Goal: Task Accomplishment & Management: Use online tool/utility

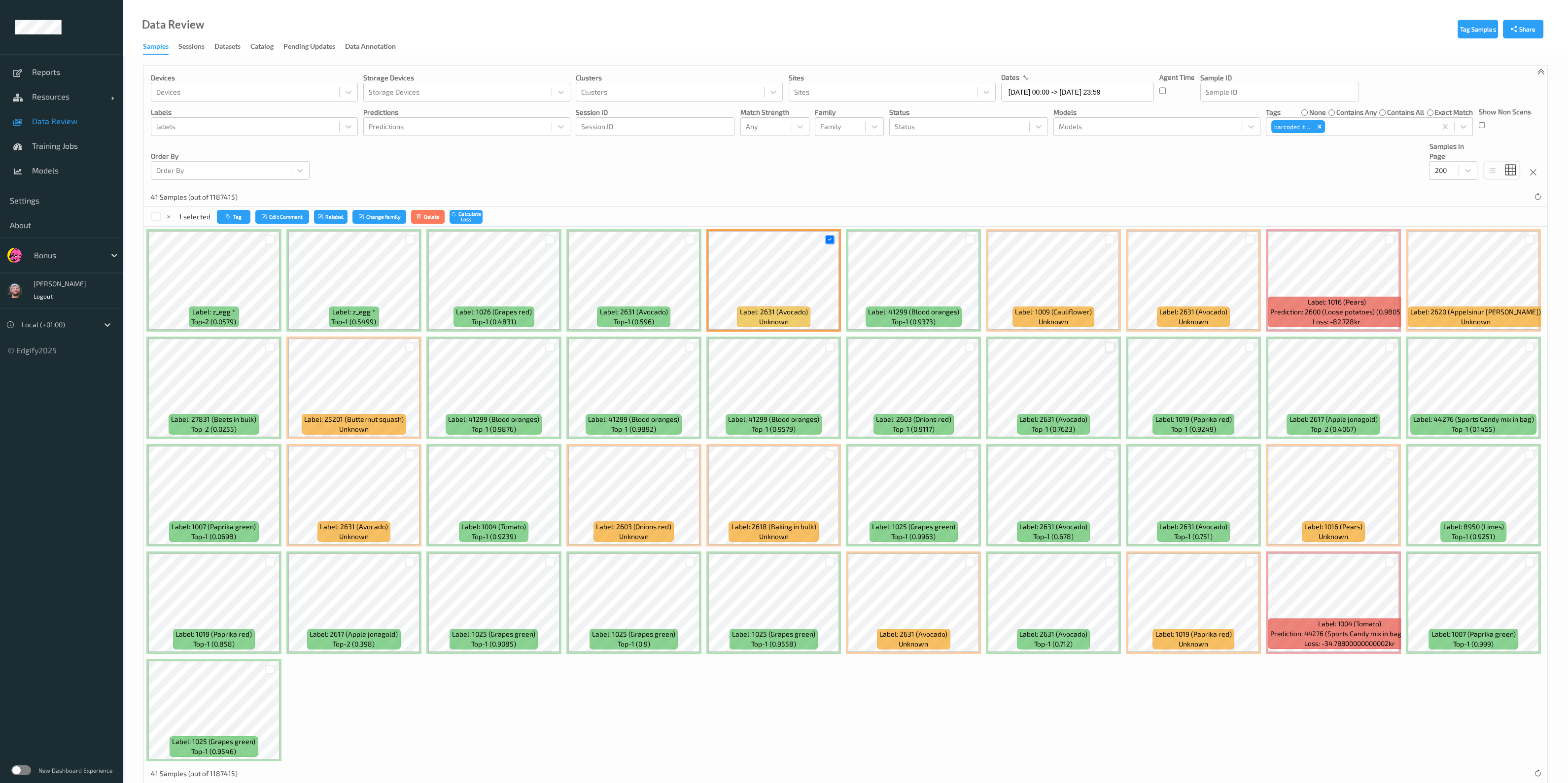
click at [802, 237] on div at bounding box center [1249, 239] width 9 height 9
drag, startPoint x: 1105, startPoint y: 345, endPoint x: 1111, endPoint y: 549, distance: 204.1
click at [802, 345] on div at bounding box center [1110, 347] width 9 height 9
click at [802, 456] on div at bounding box center [1110, 454] width 9 height 9
click at [802, 480] on div at bounding box center [1110, 561] width 9 height 9
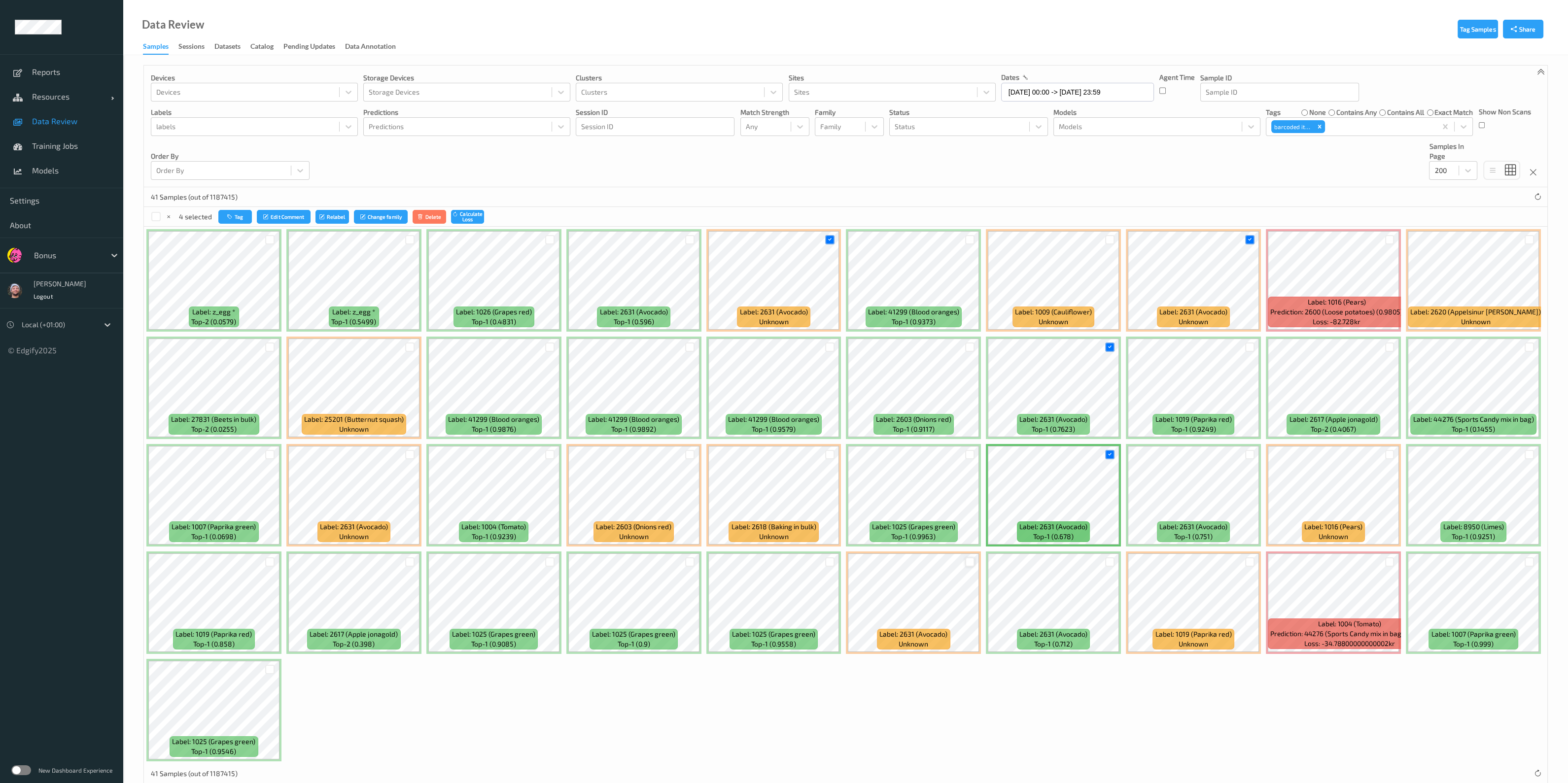
click at [802, 480] on div at bounding box center [970, 561] width 9 height 9
click at [411, 450] on div at bounding box center [409, 454] width 9 height 9
click at [227, 215] on icon "button" at bounding box center [230, 216] width 8 height 6
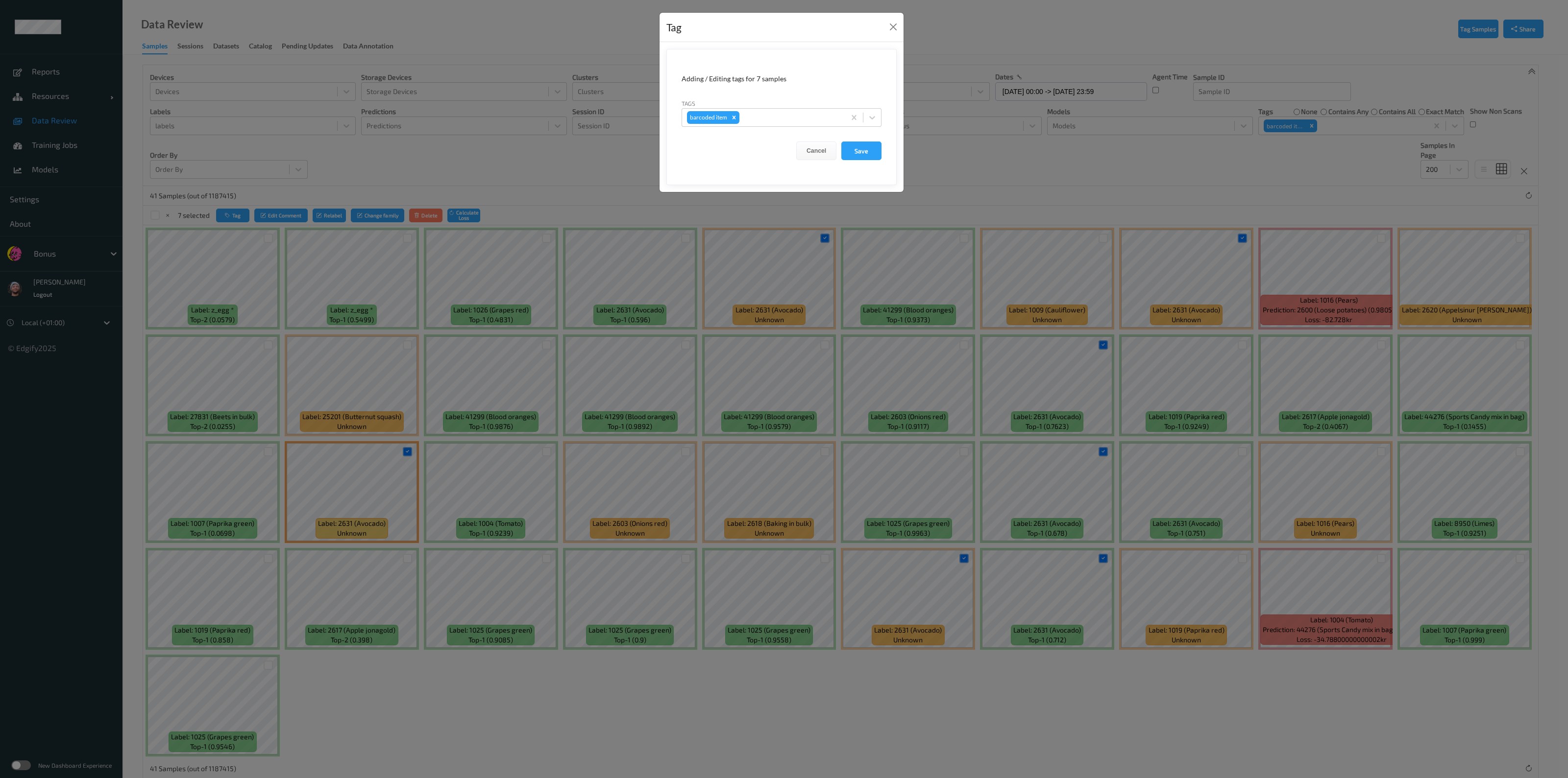
click at [612, 148] on div "Tag Adding / Editing tags for 7 samples Tags barcoded item Cancel Save" at bounding box center [784, 389] width 1568 height 778
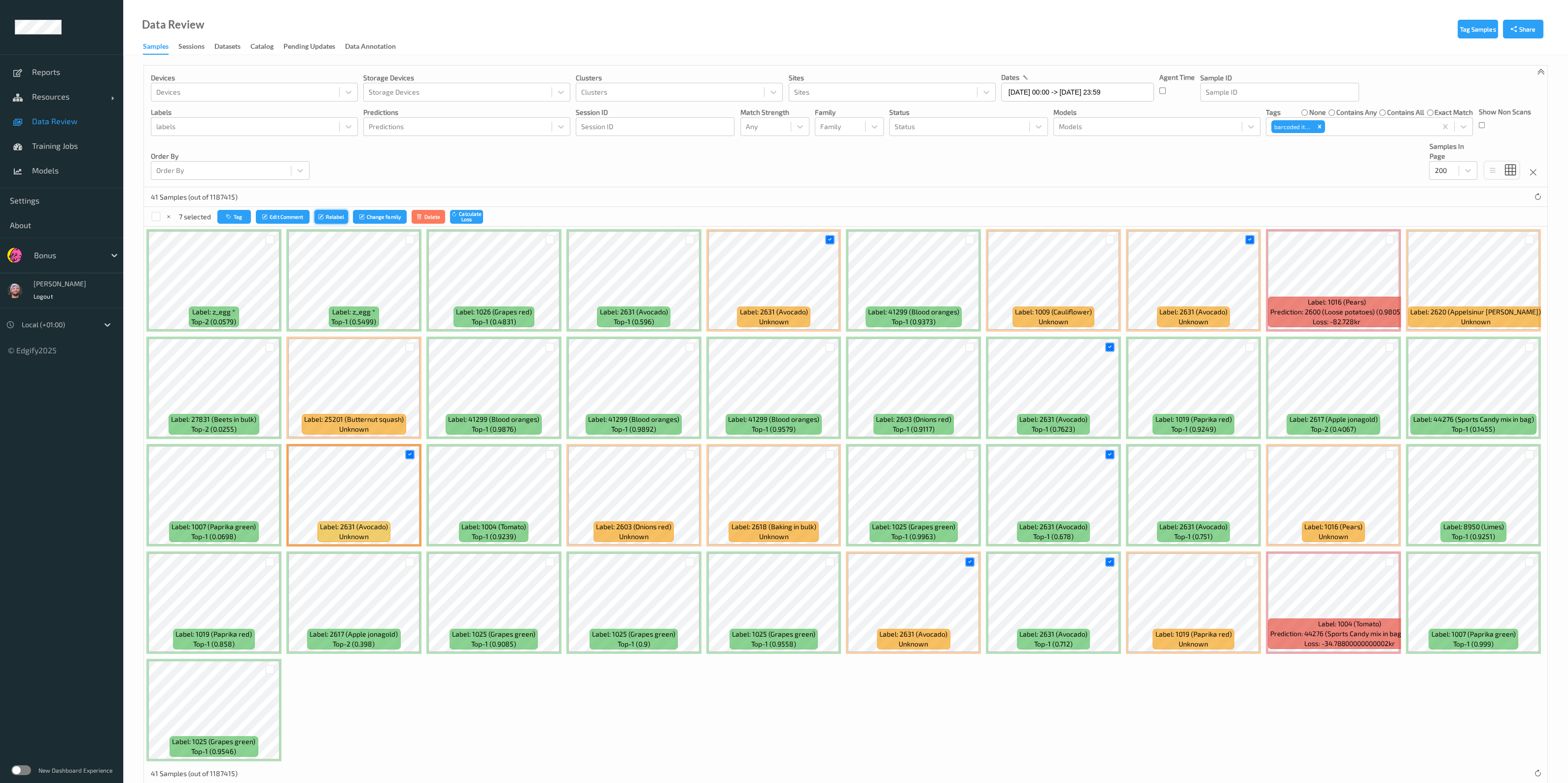
click at [345, 216] on button "Relabel" at bounding box center [331, 216] width 33 height 14
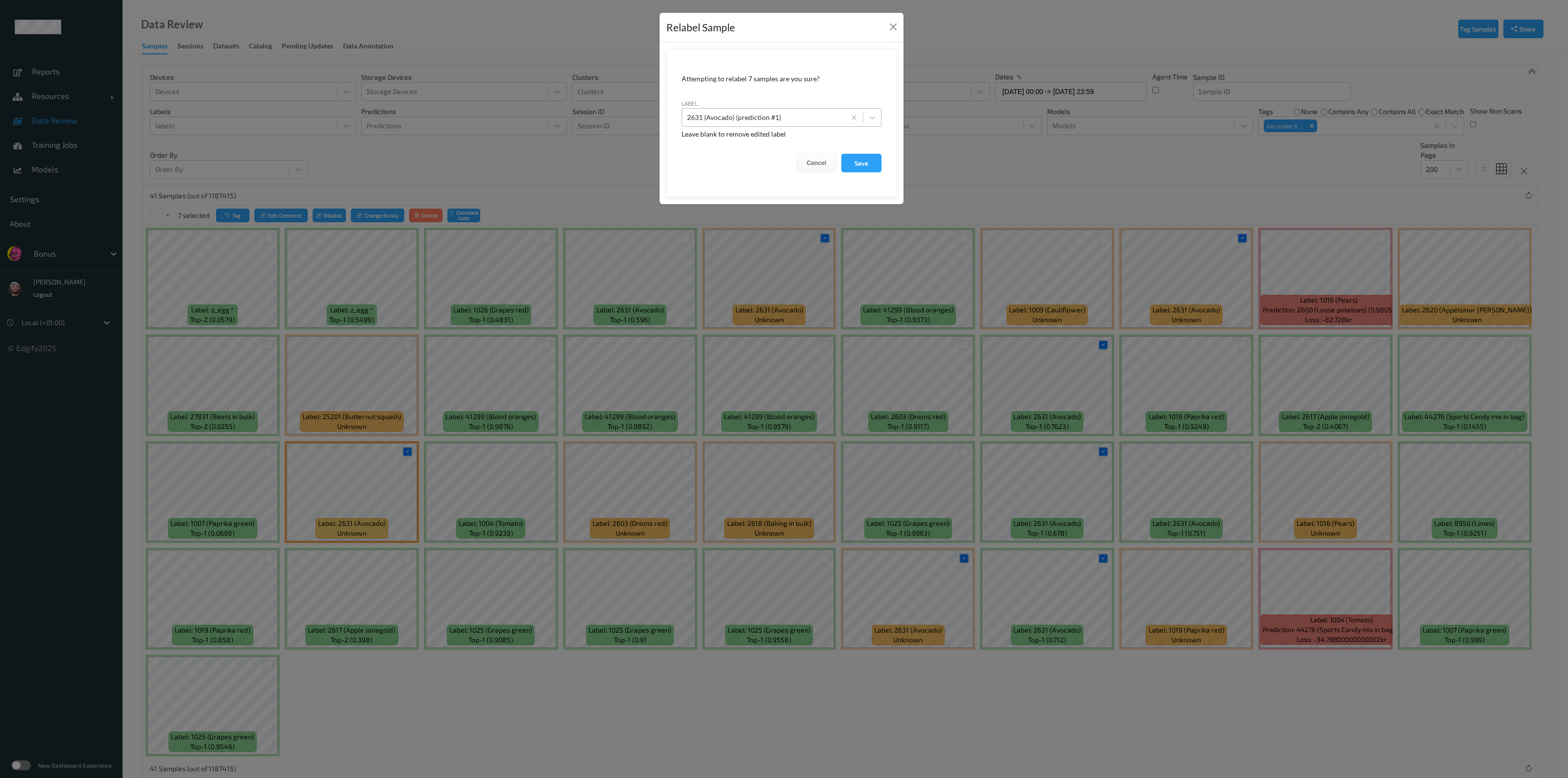
click at [797, 113] on div at bounding box center [763, 118] width 153 height 12
type input "z_avo"
click at [797, 154] on button "Save" at bounding box center [861, 163] width 40 height 19
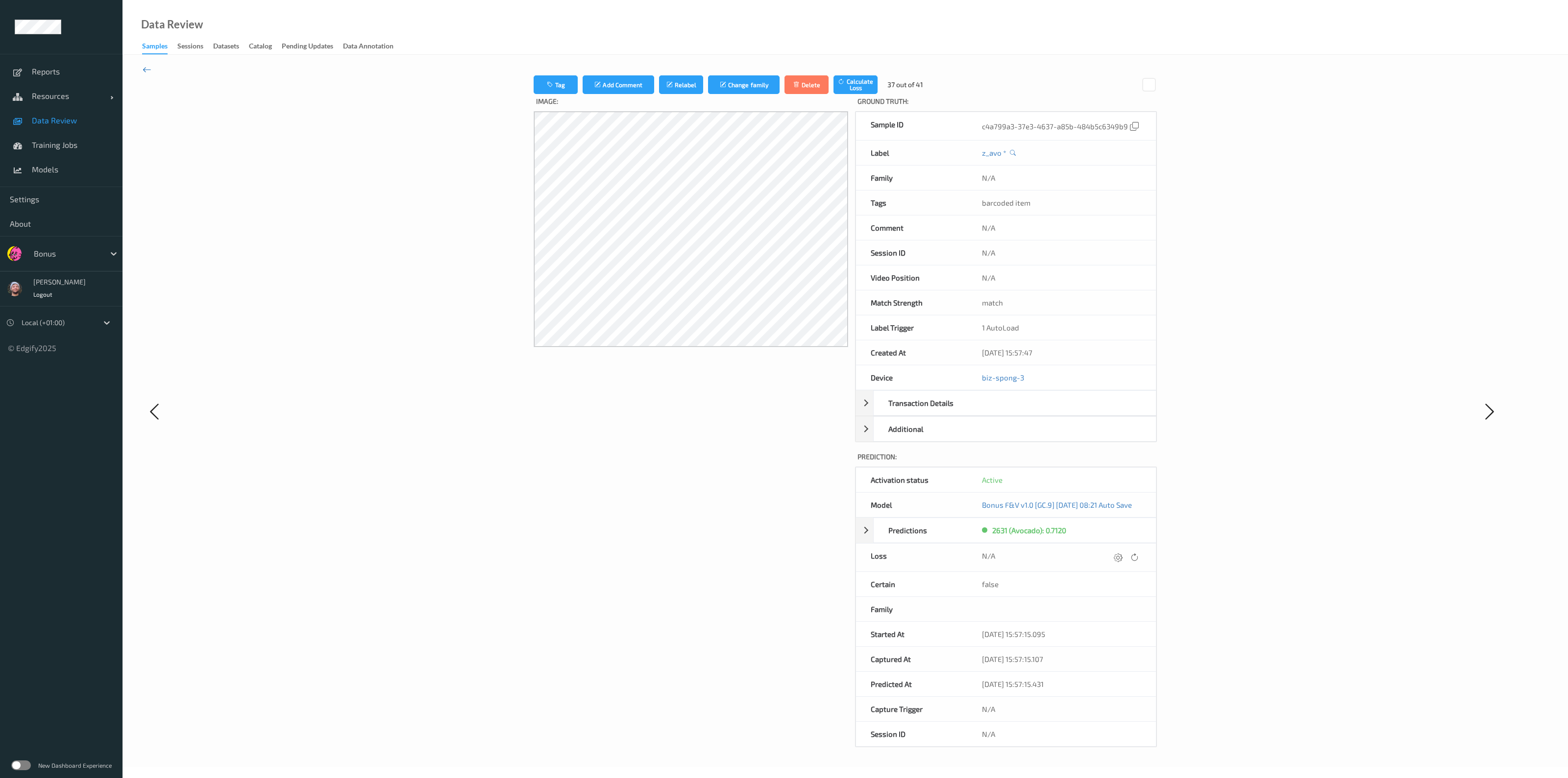
click at [146, 68] on icon at bounding box center [147, 69] width 8 height 11
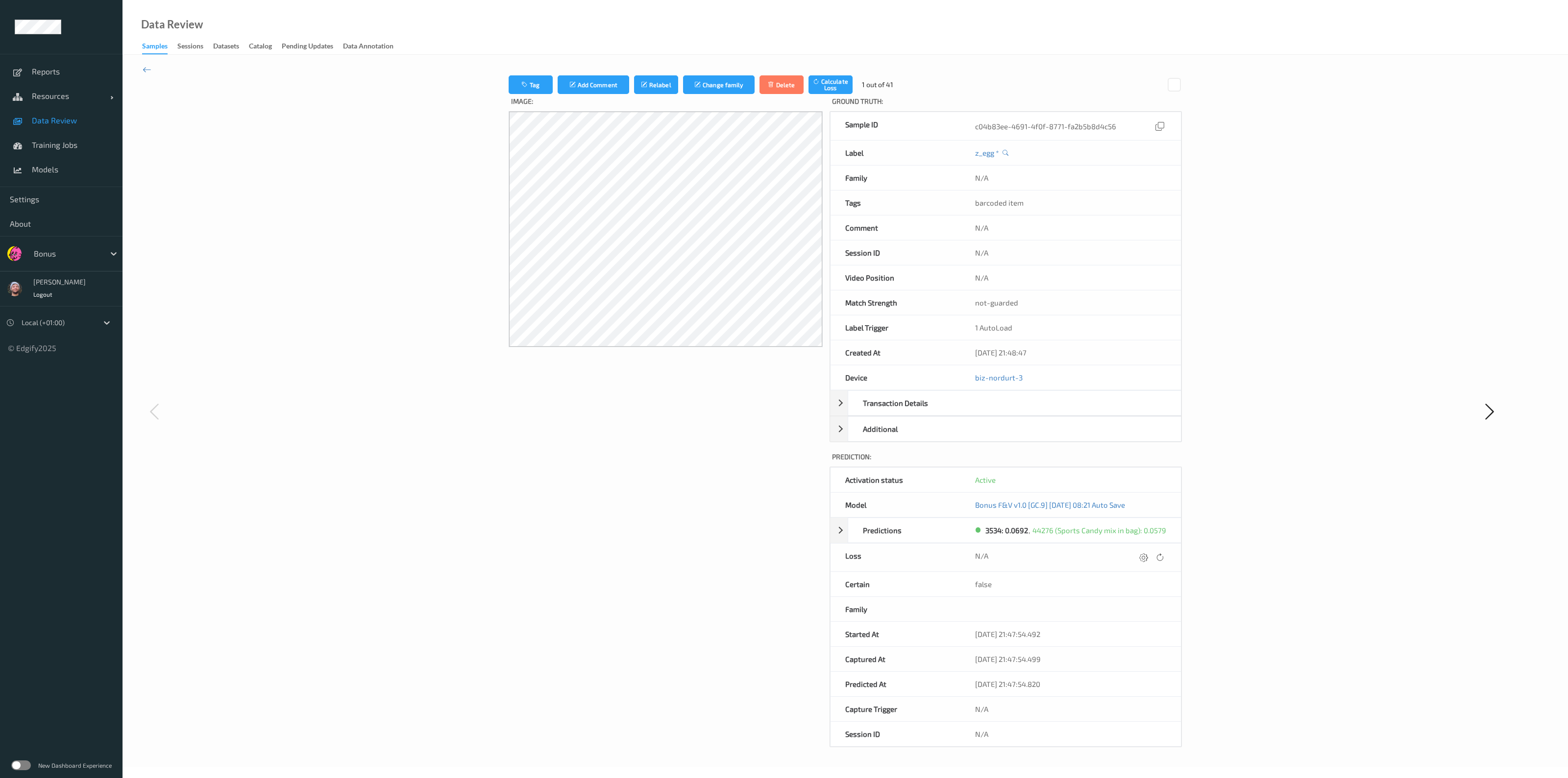
click at [797, 477] on div "N/A" at bounding box center [1071, 557] width 220 height 28
click at [797, 477] on div at bounding box center [1151, 558] width 30 height 14
click at [797, 477] on icon at bounding box center [1144, 557] width 8 height 8
type input "410.1"
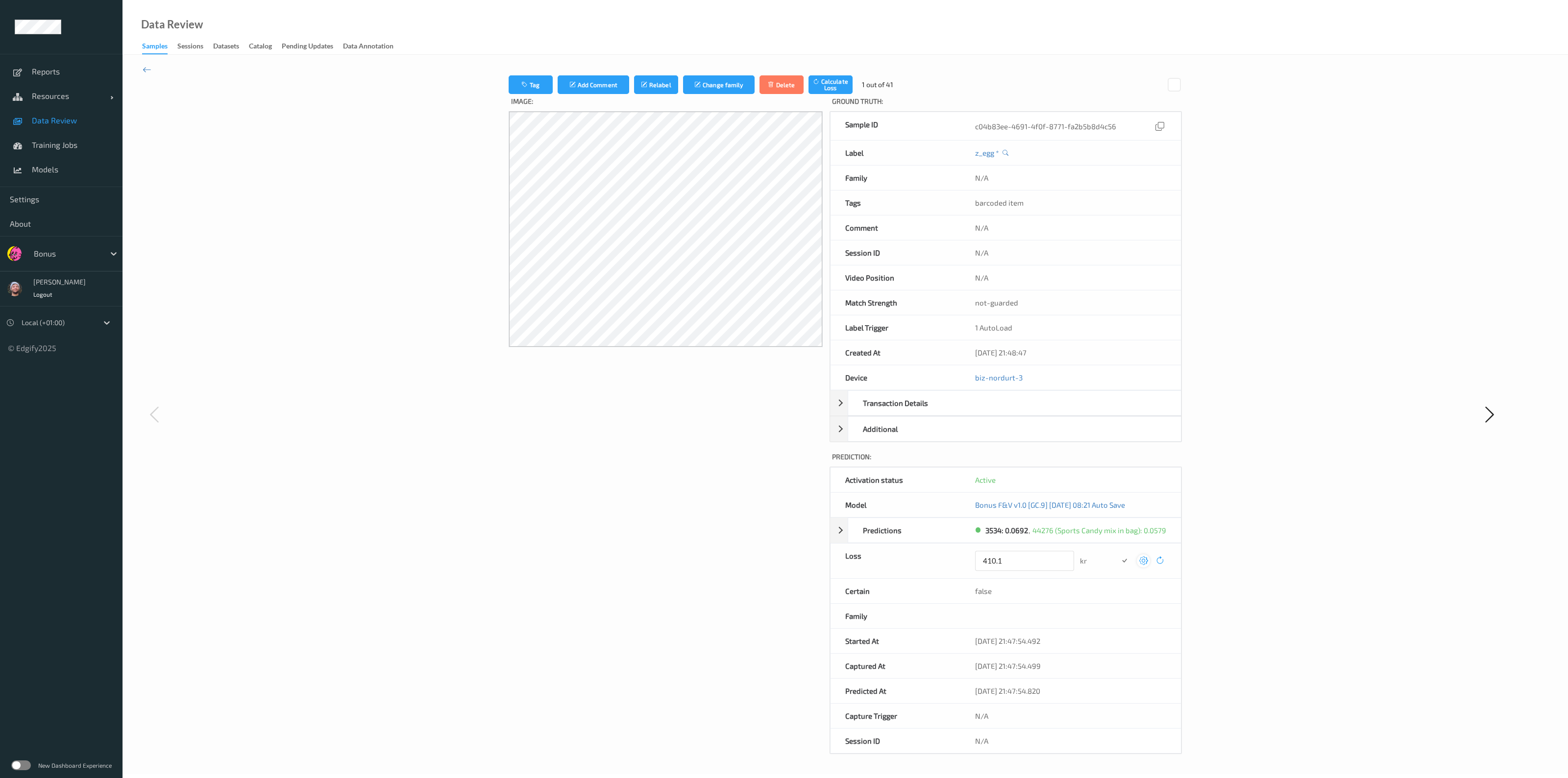
click at [797, 477] on button "submit" at bounding box center [1124, 561] width 14 height 14
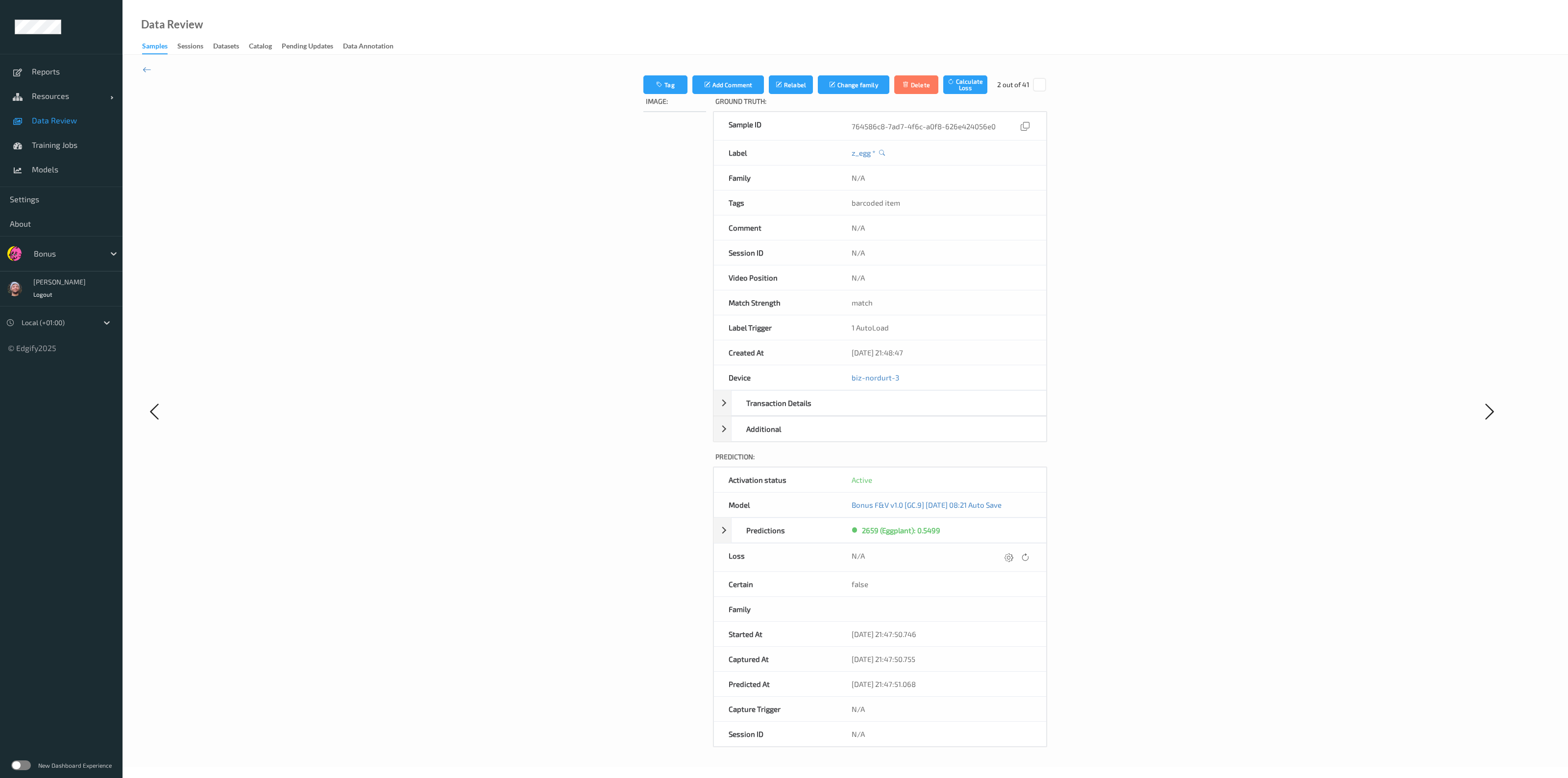
click at [797, 477] on div at bounding box center [1025, 558] width 14 height 14
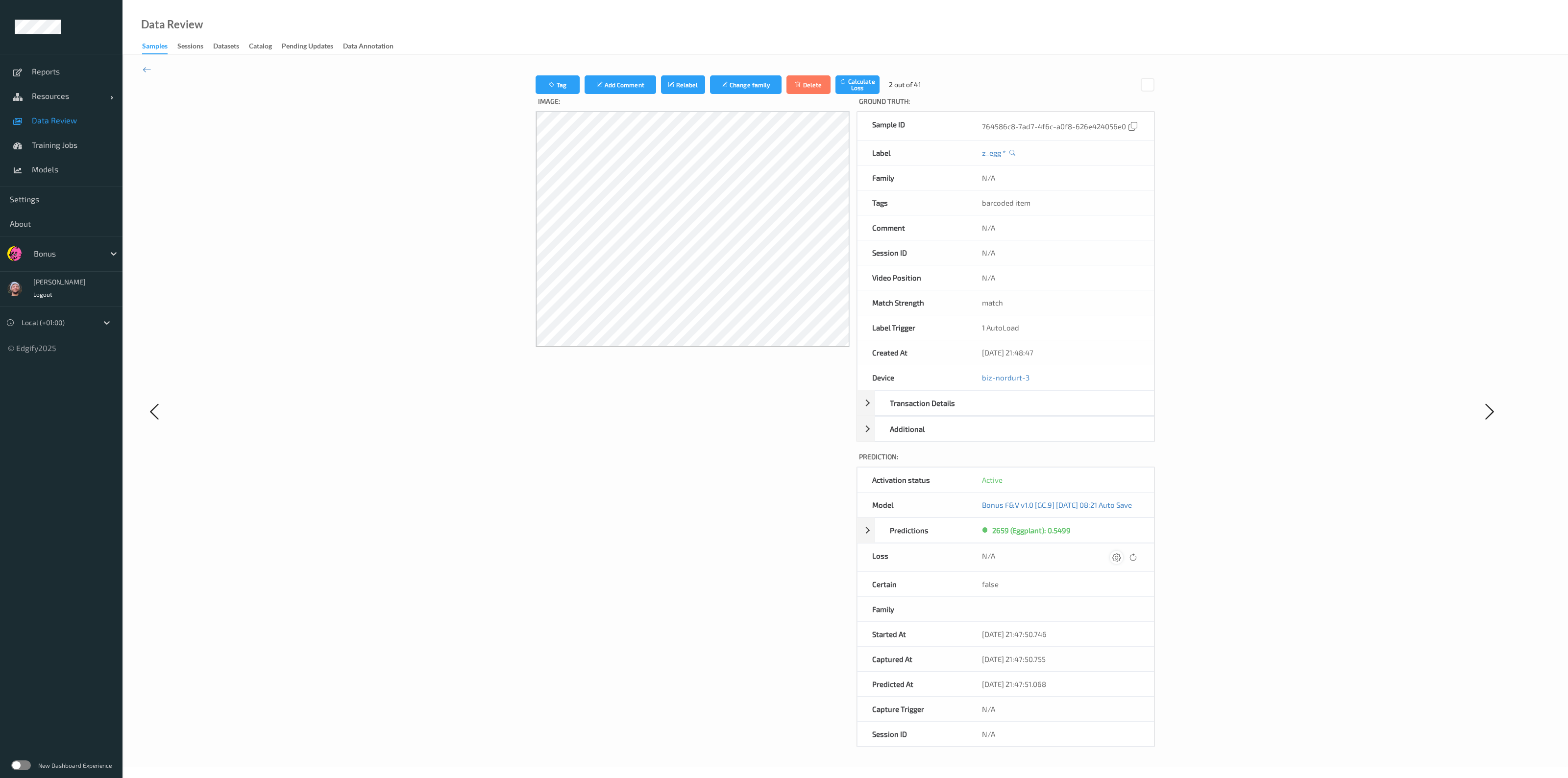
click at [797, 477] on div at bounding box center [1116, 558] width 14 height 14
click at [797, 477] on button "submit" at bounding box center [1105, 561] width 14 height 14
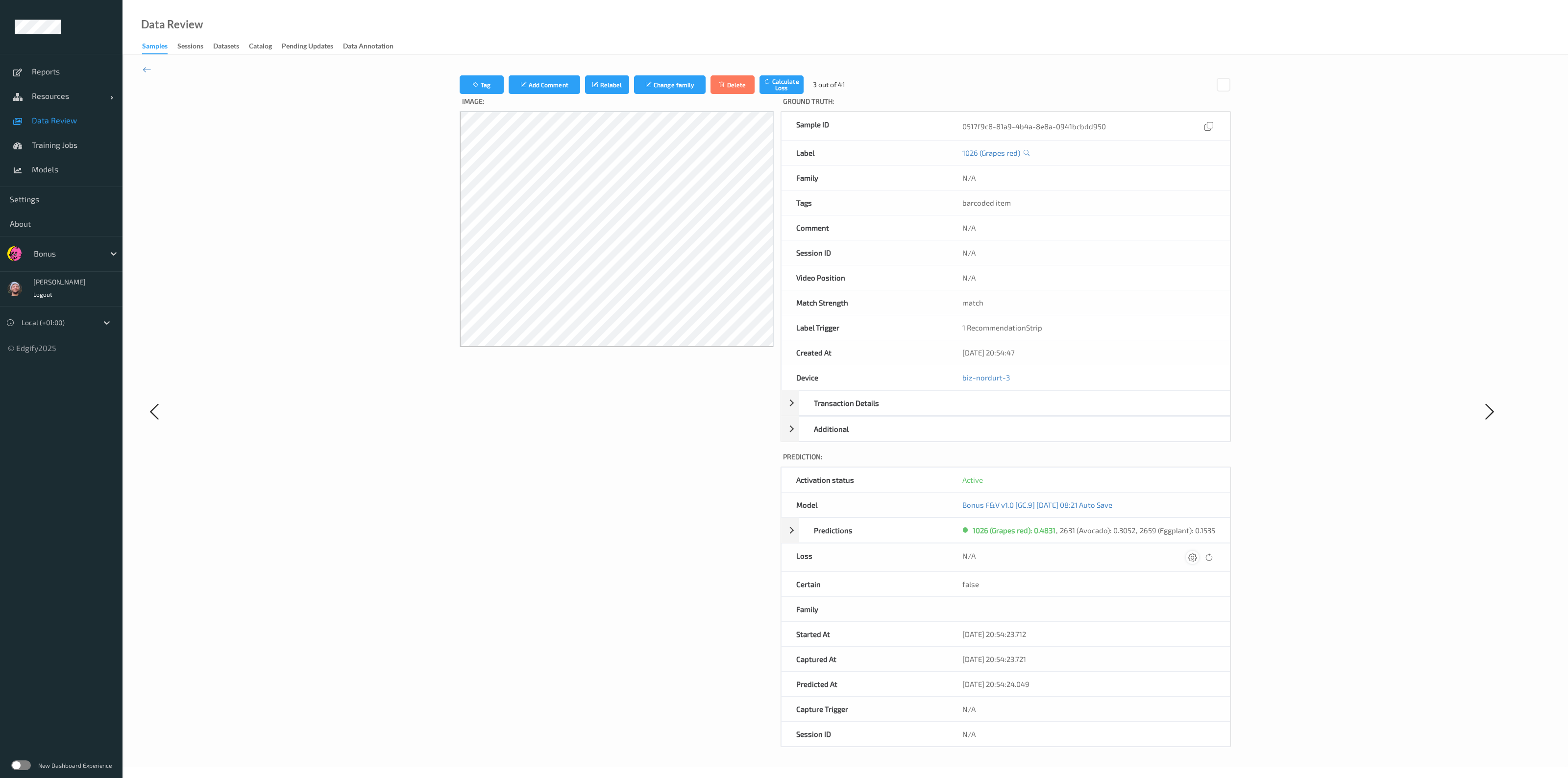
click at [797, 477] on icon at bounding box center [1193, 557] width 8 height 8
click at [797, 477] on button "submit" at bounding box center [1173, 561] width 14 height 14
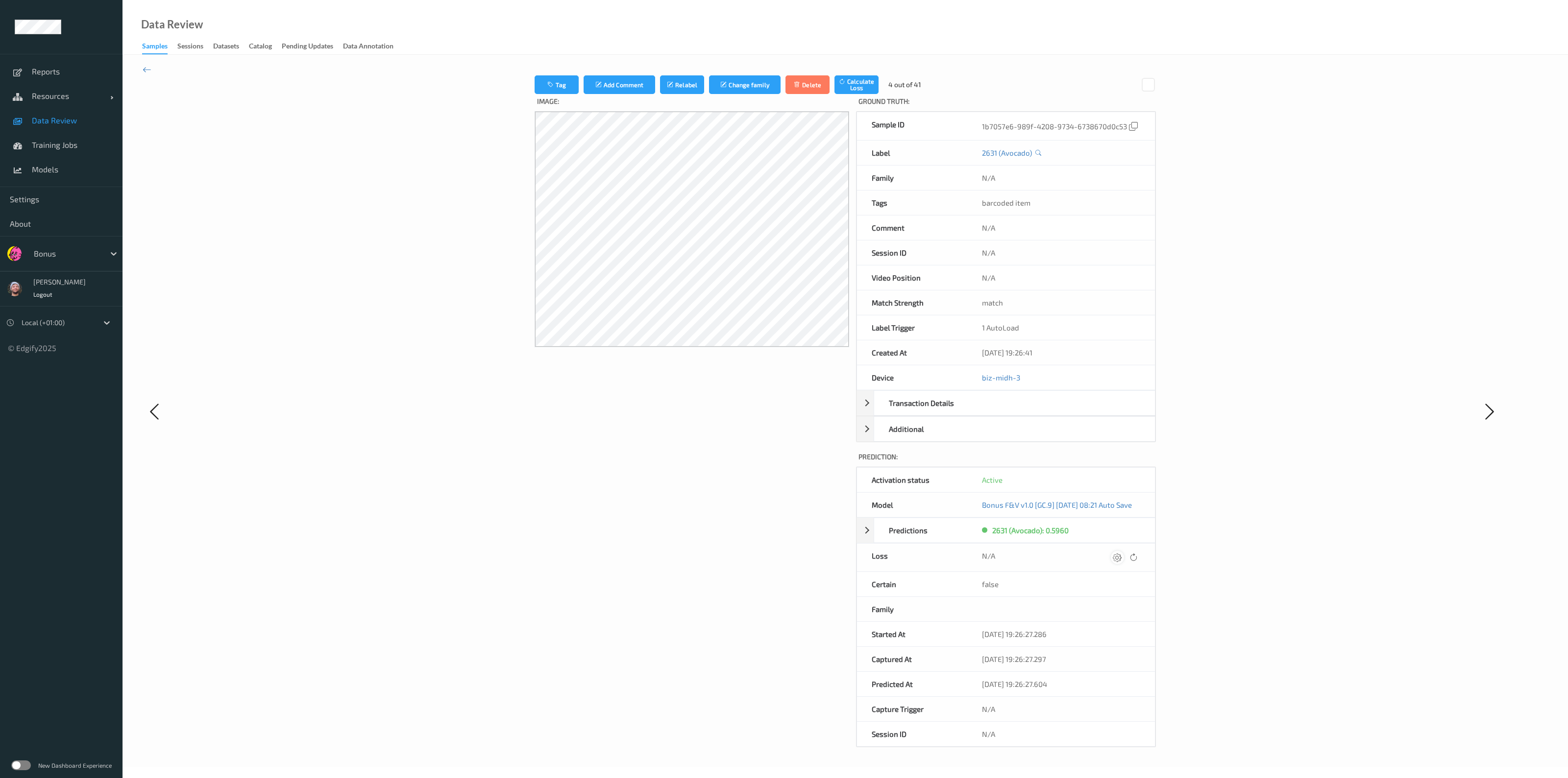
click at [797, 477] on icon at bounding box center [1117, 557] width 8 height 8
click at [797, 477] on button "submit" at bounding box center [1105, 561] width 14 height 14
click at [797, 477] on icon at bounding box center [1116, 557] width 8 height 8
click at [797, 477] on button "submit" at bounding box center [1105, 561] width 14 height 14
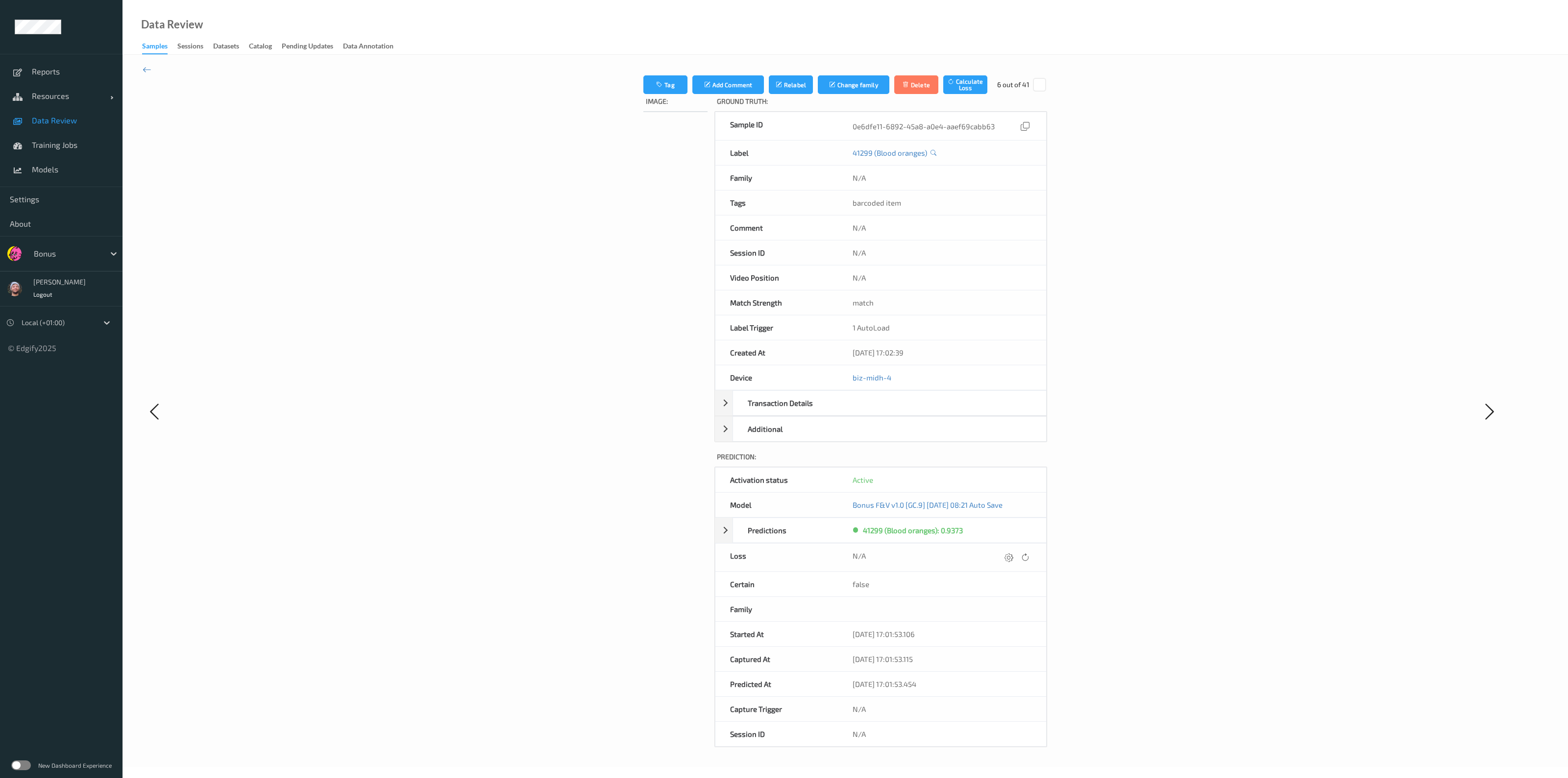
click at [797, 477] on icon at bounding box center [1009, 557] width 8 height 8
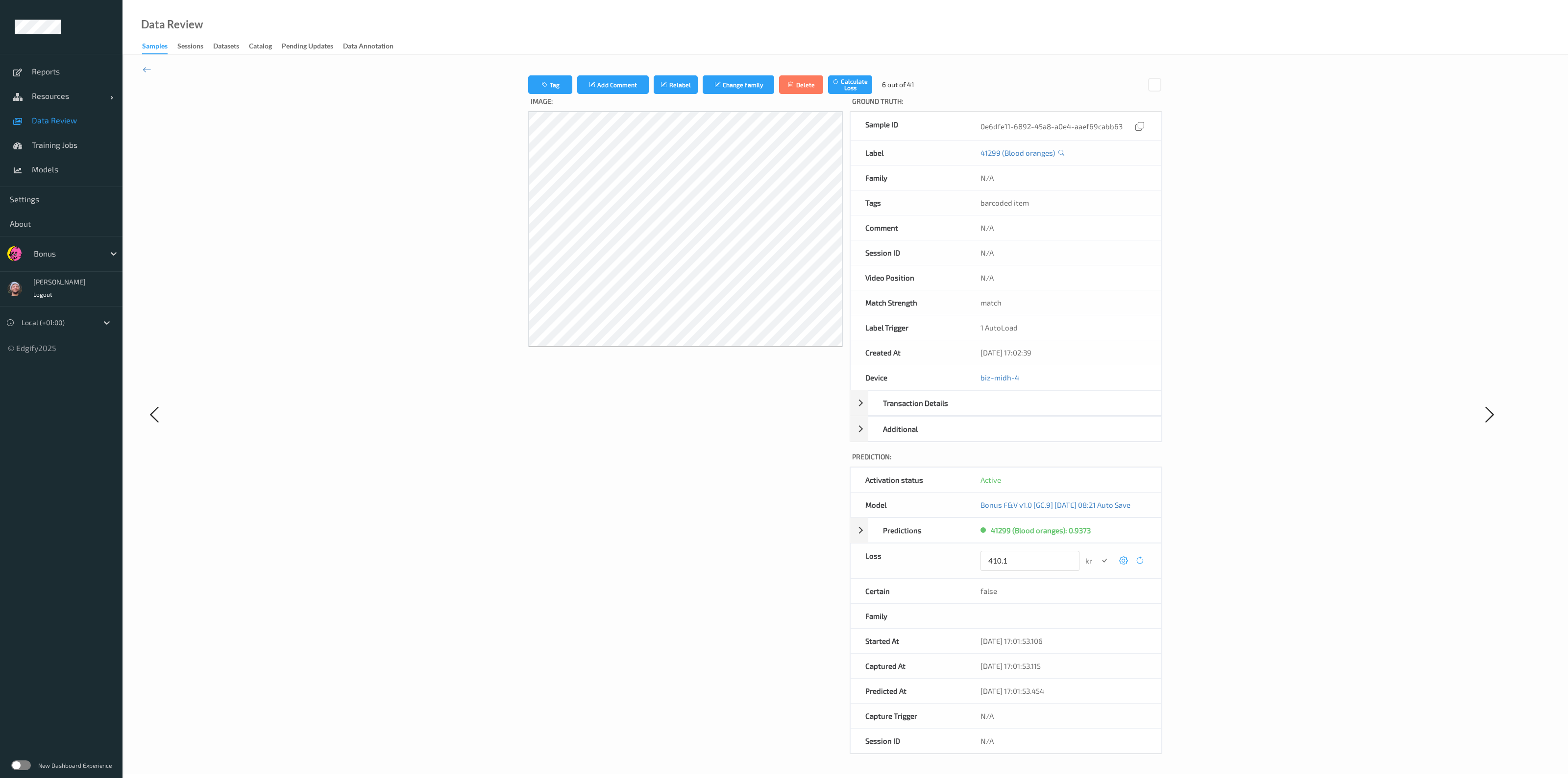
click at [797, 477] on button "submit" at bounding box center [1105, 561] width 14 height 14
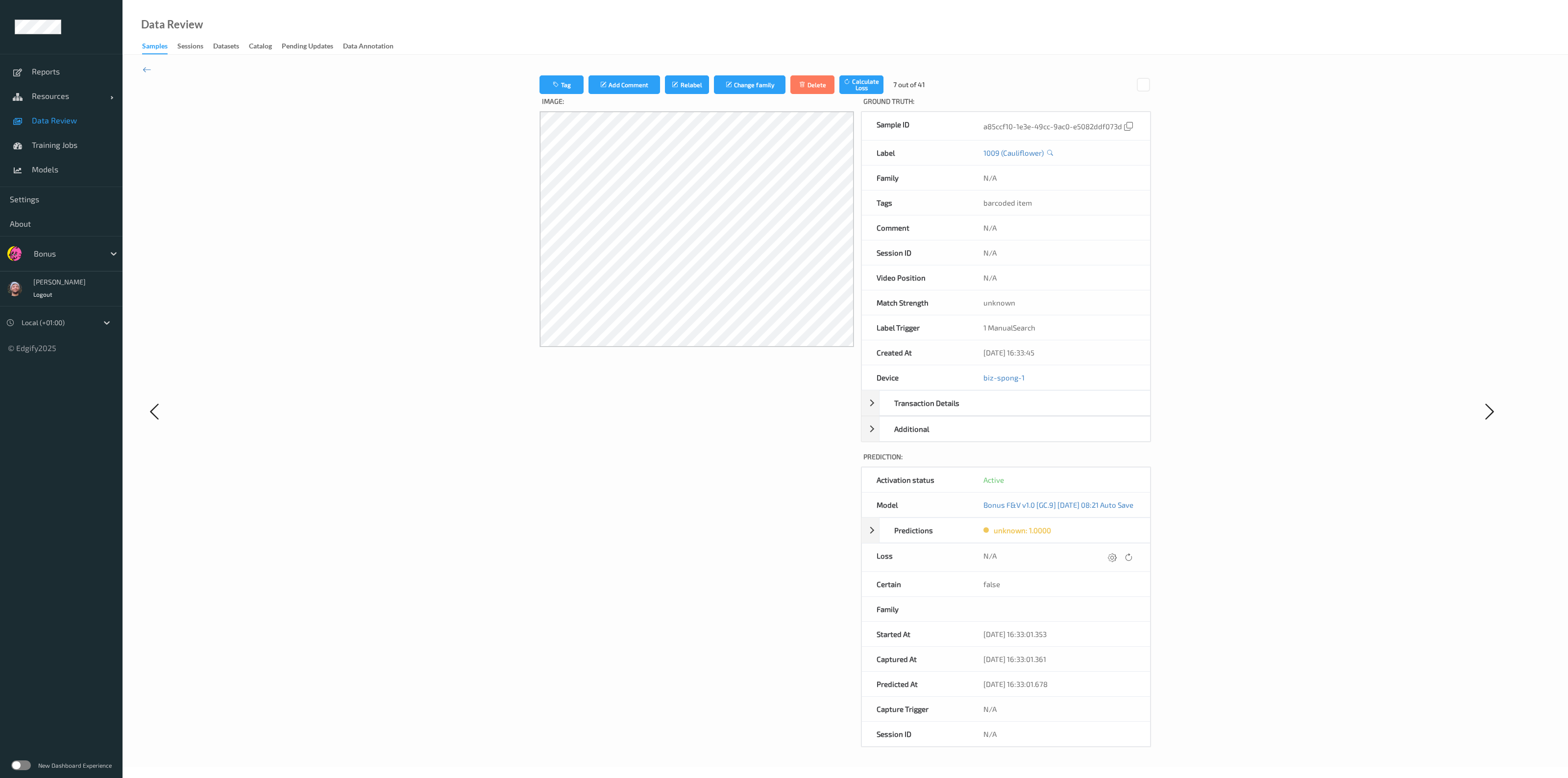
click at [797, 477] on icon at bounding box center [1112, 557] width 8 height 8
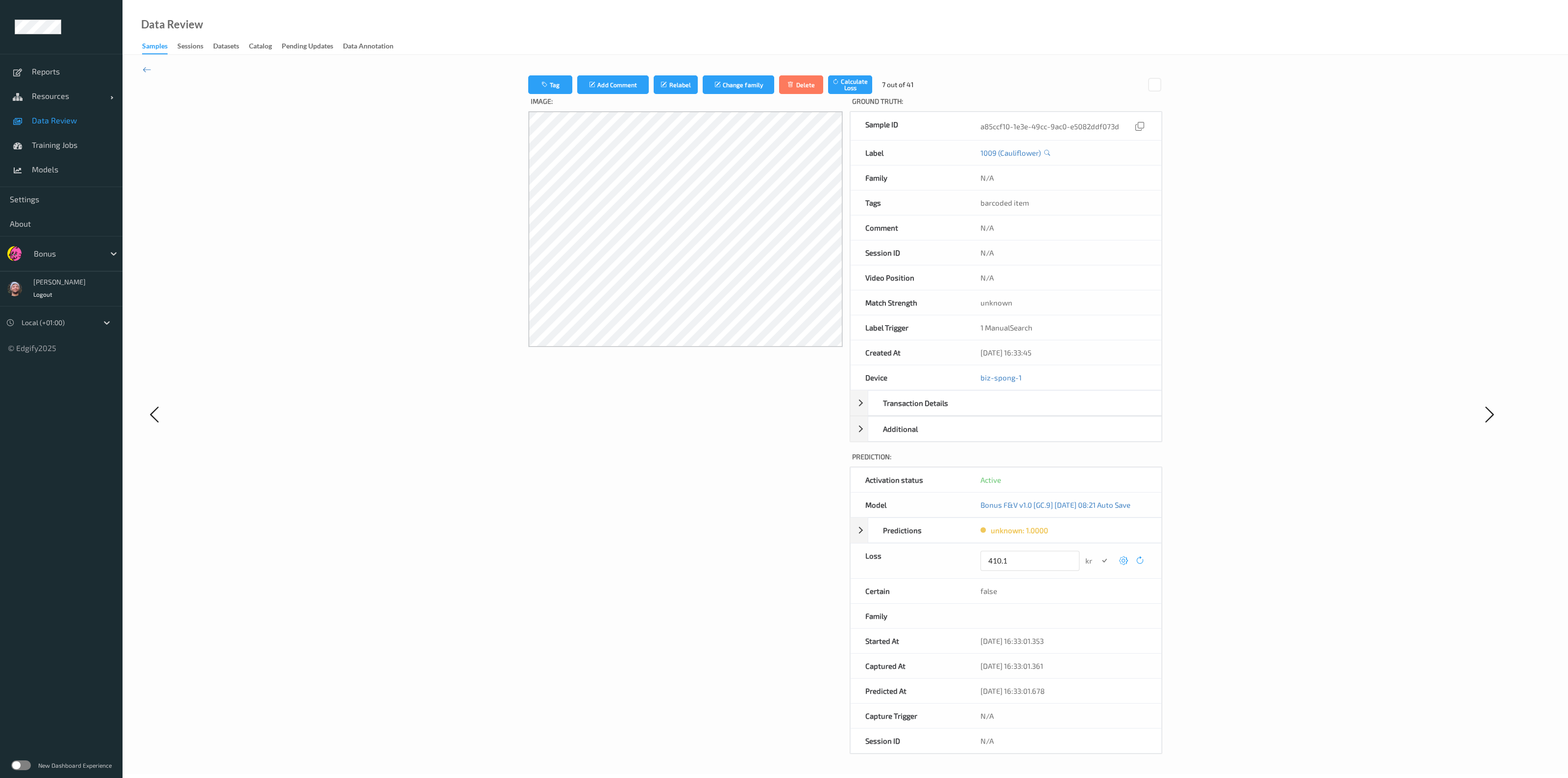
click at [797, 477] on button "submit" at bounding box center [1105, 561] width 14 height 14
click at [797, 477] on icon at bounding box center [1115, 557] width 8 height 8
click at [797, 477] on button "submit" at bounding box center [1105, 561] width 14 height 14
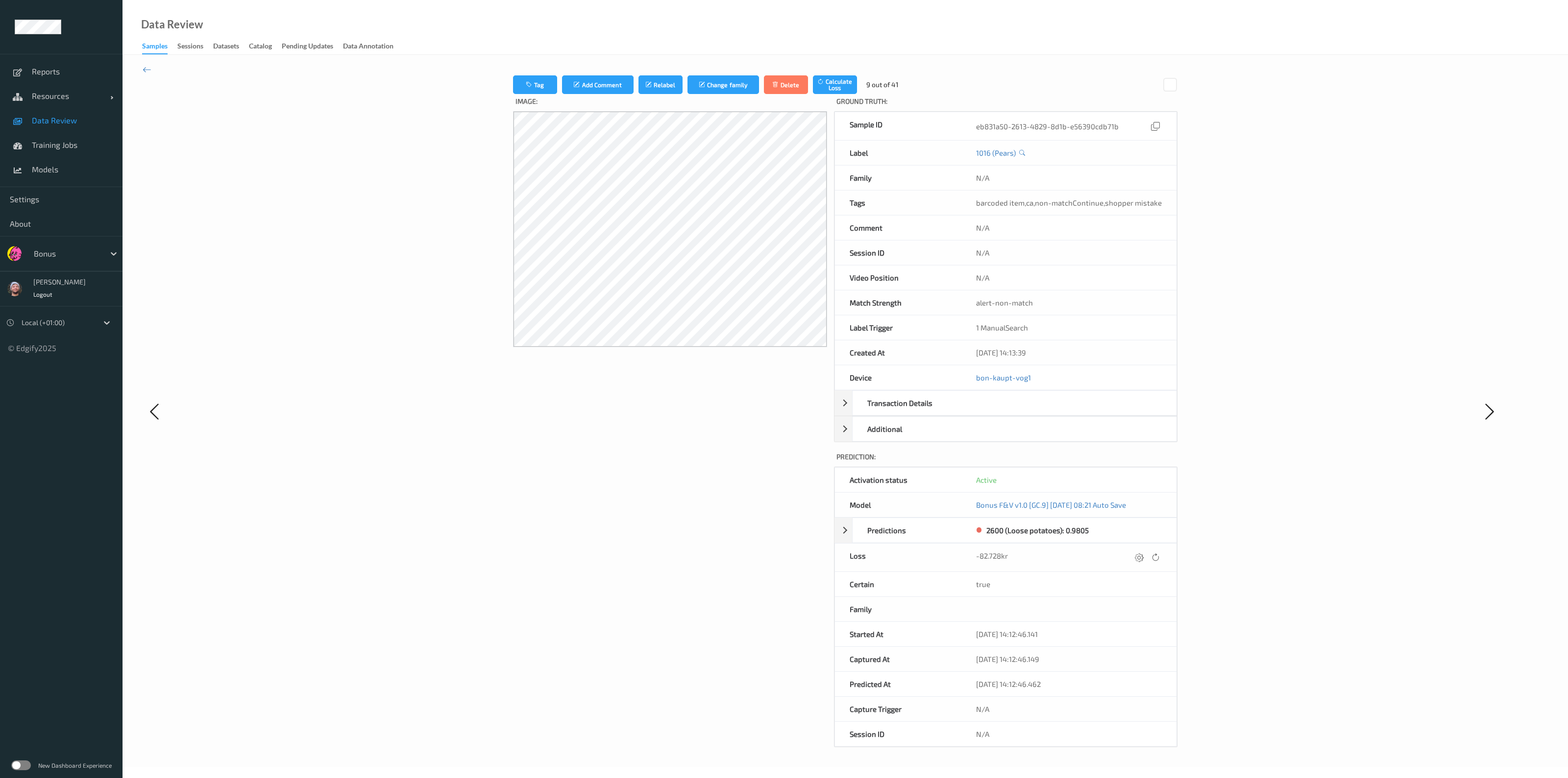
click at [797, 477] on div "-82.728kr" at bounding box center [1068, 558] width 186 height 14
click at [797, 477] on icon at bounding box center [1139, 557] width 8 height 8
click at [797, 477] on button "submit" at bounding box center [1120, 561] width 14 height 14
click at [797, 477] on icon at bounding box center [1146, 557] width 8 height 8
click at [797, 477] on button "submit" at bounding box center [1128, 561] width 14 height 14
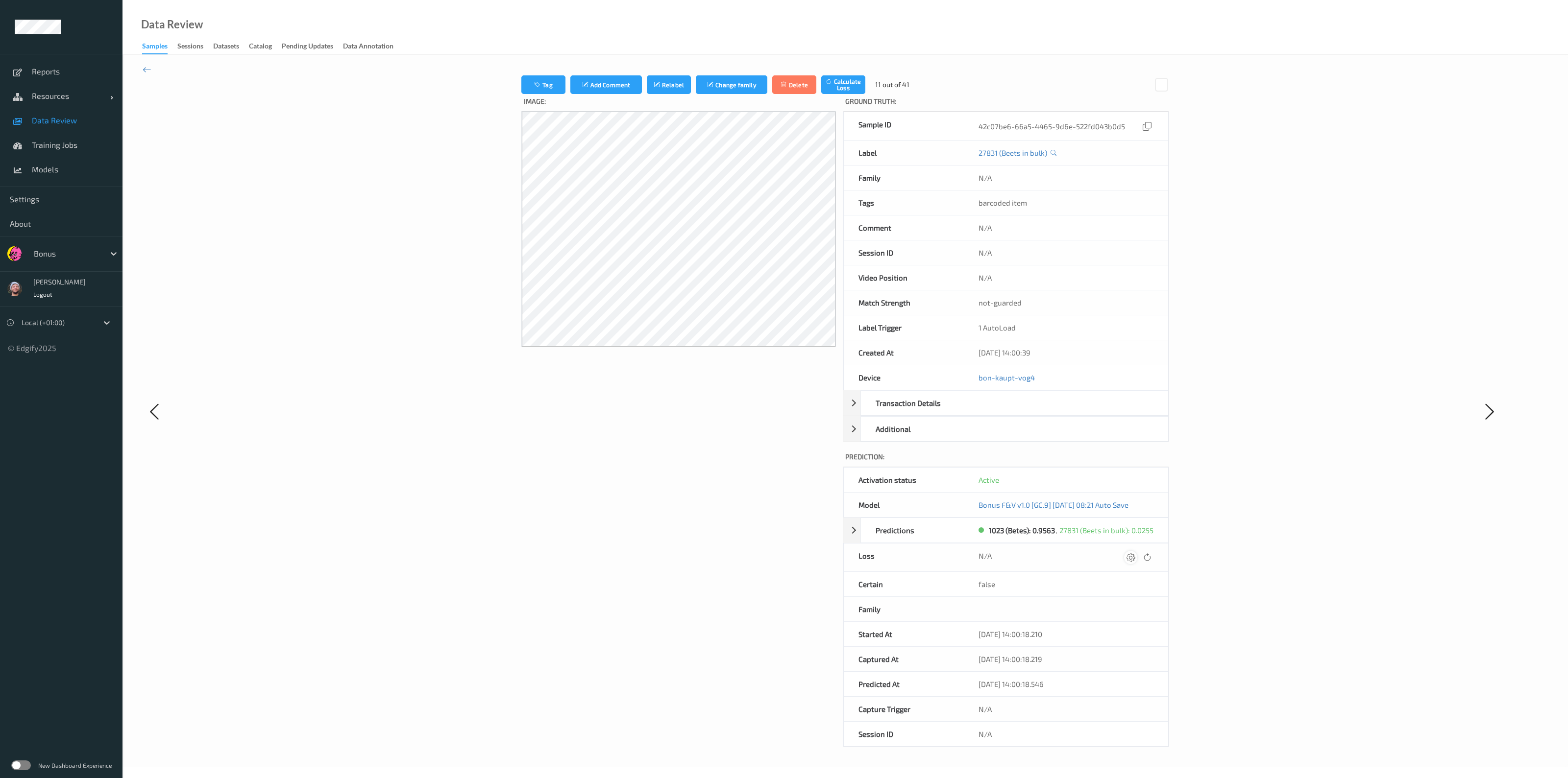
click at [797, 477] on icon at bounding box center [1131, 557] width 8 height 8
click at [797, 477] on button "submit" at bounding box center [1111, 561] width 14 height 14
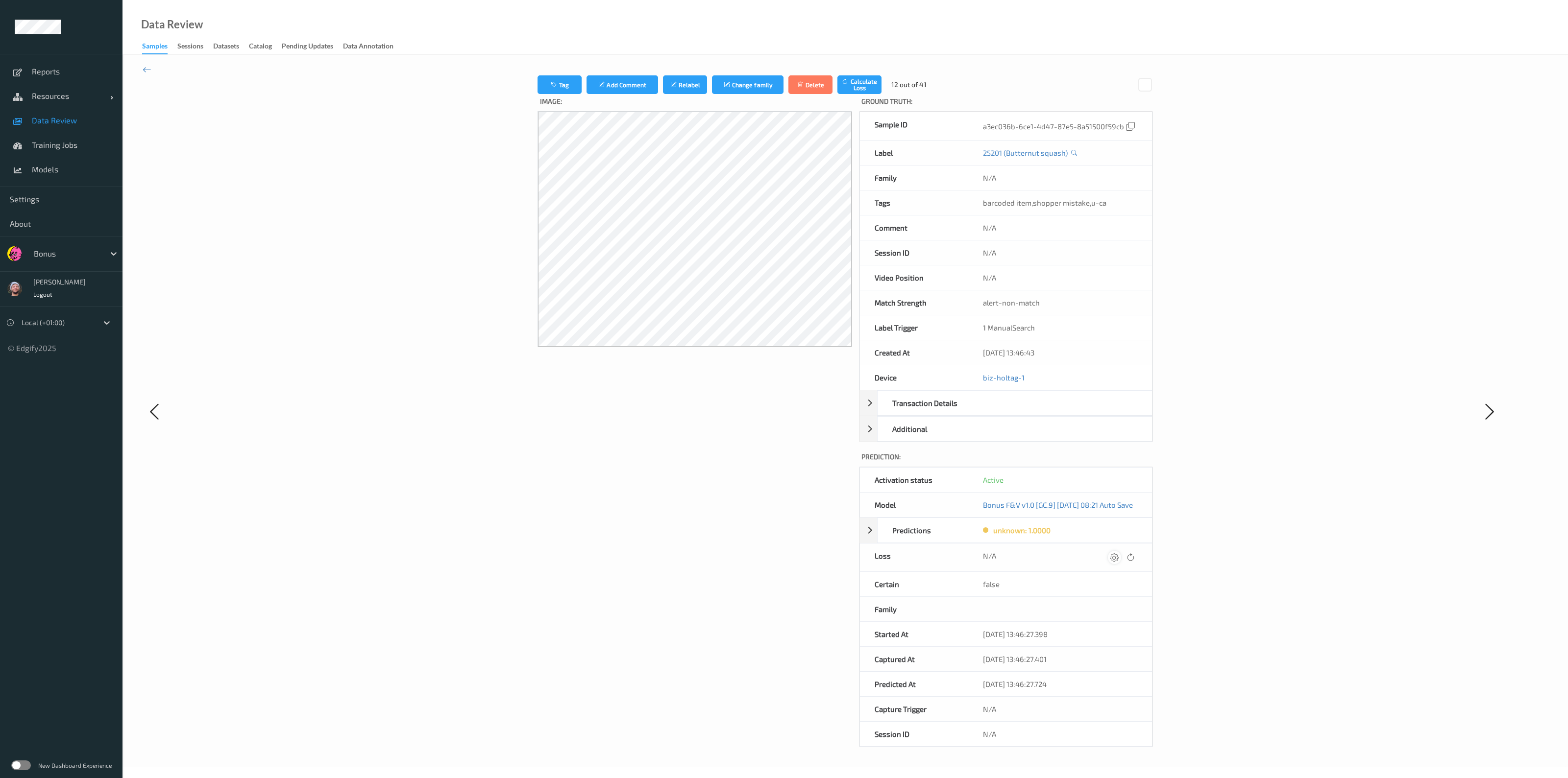
click at [797, 477] on icon at bounding box center [1114, 557] width 8 height 8
click at [797, 477] on button "submit" at bounding box center [1105, 561] width 14 height 14
click at [797, 477] on icon at bounding box center [1115, 557] width 8 height 8
click at [797, 477] on button "submit" at bounding box center [1105, 561] width 14 height 14
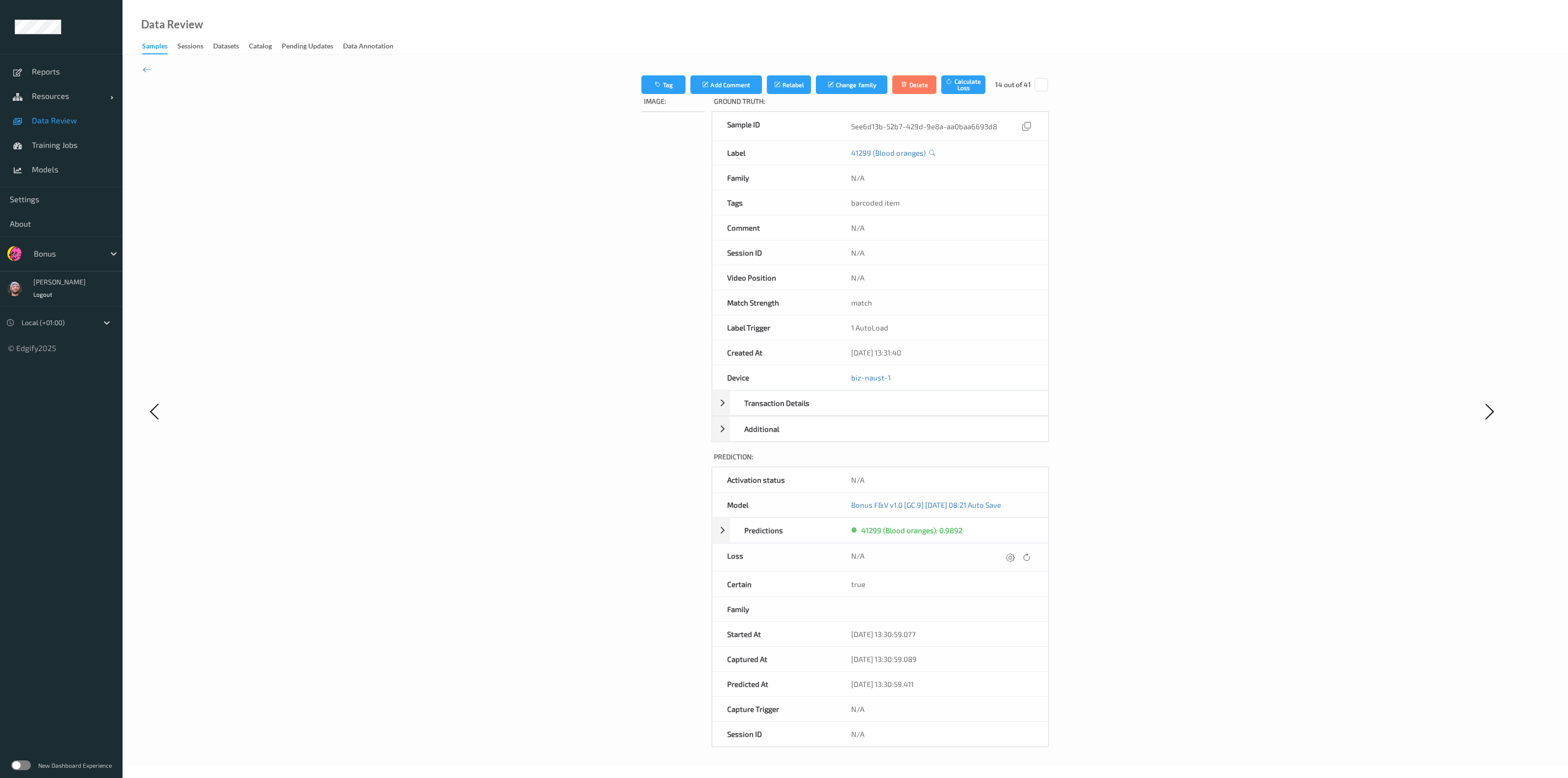
click at [797, 477] on icon at bounding box center [1011, 557] width 8 height 8
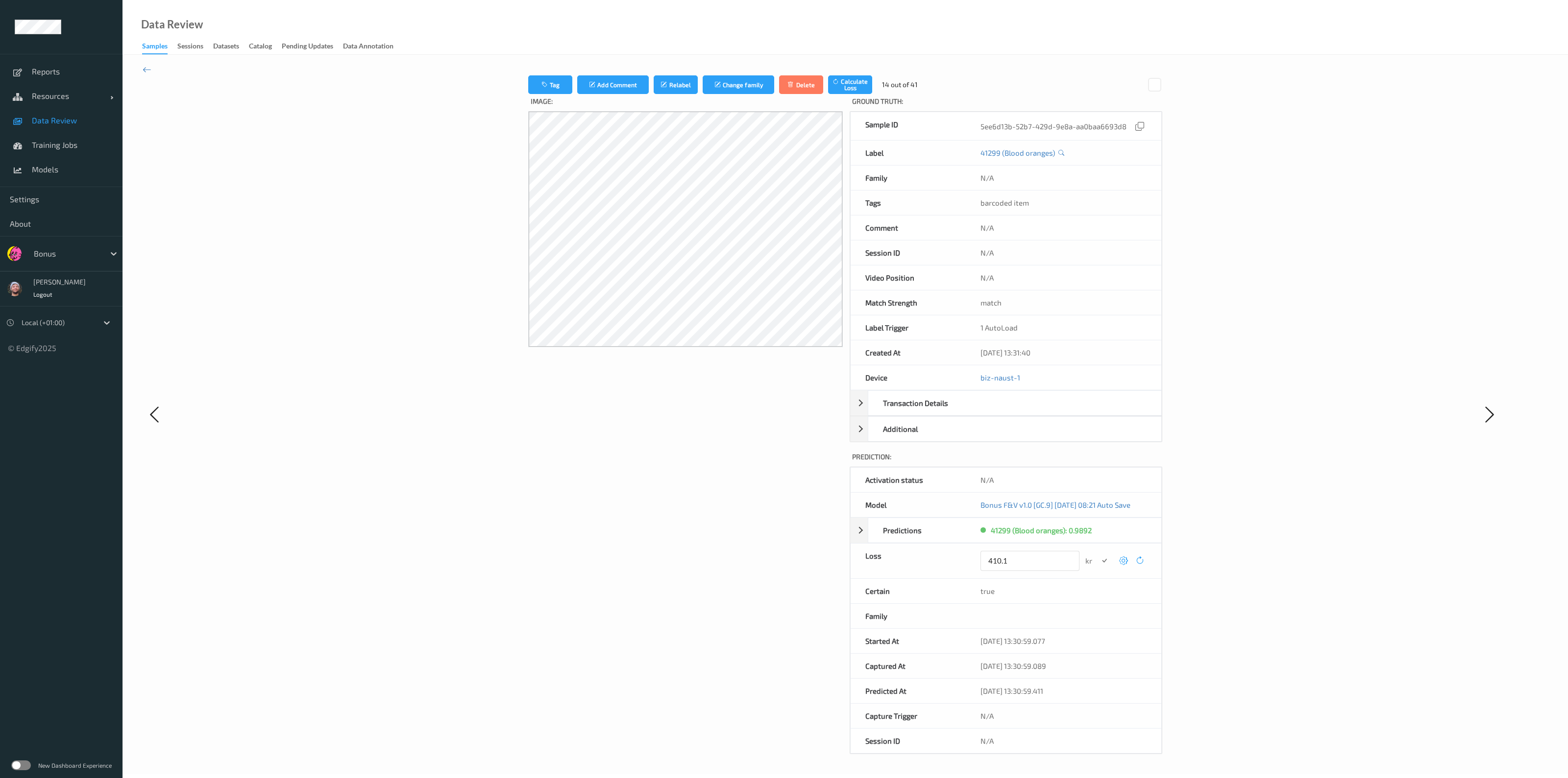
click at [797, 477] on button "submit" at bounding box center [1105, 561] width 14 height 14
click at [797, 477] on icon at bounding box center [1114, 557] width 8 height 8
click at [797, 477] on button "submit" at bounding box center [1105, 561] width 14 height 14
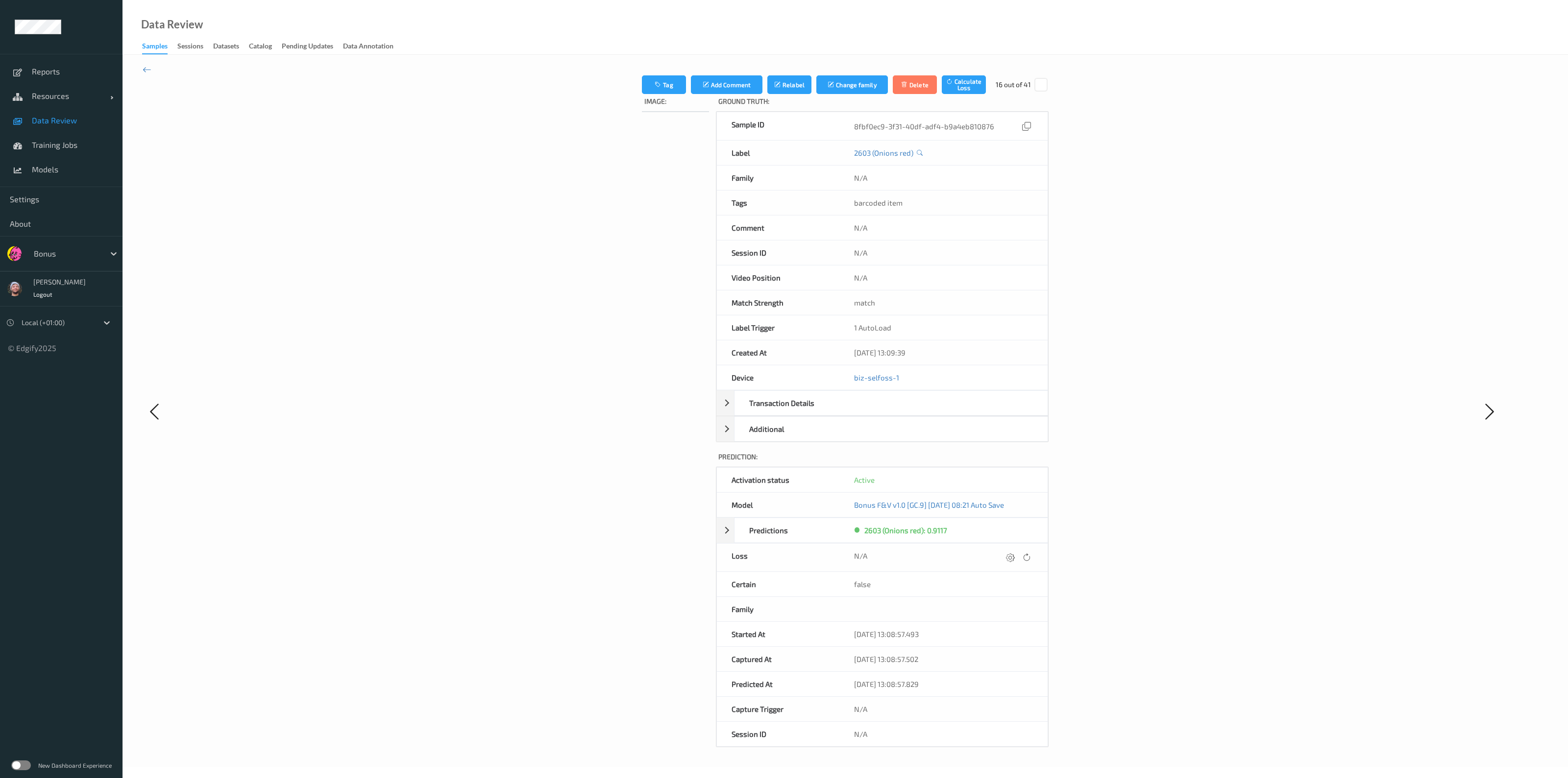
click at [797, 477] on icon at bounding box center [1011, 557] width 8 height 8
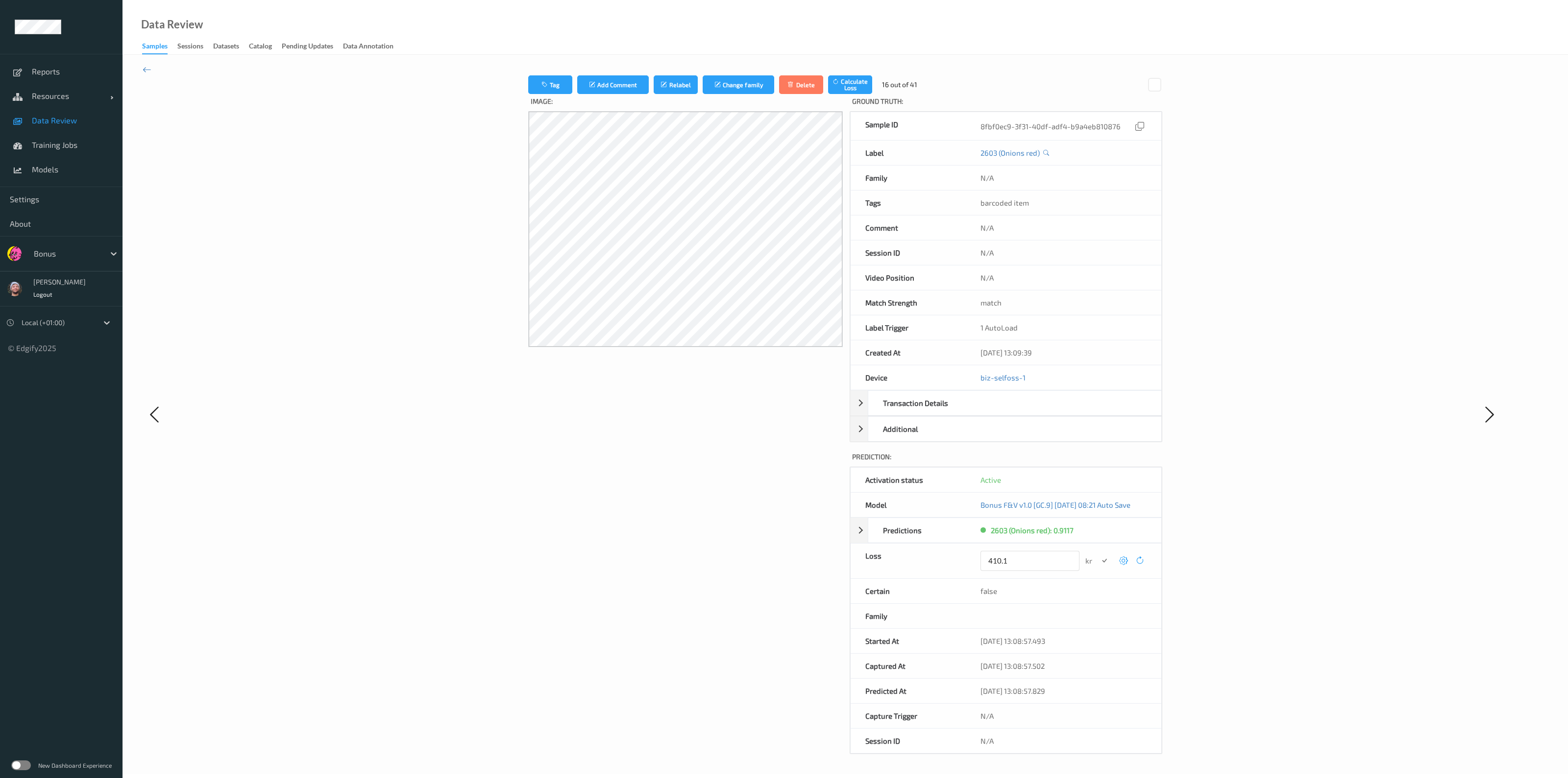
click at [797, 477] on button "submit" at bounding box center [1105, 561] width 14 height 14
click at [797, 477] on icon at bounding box center [1116, 557] width 8 height 8
click at [797, 477] on button "submit" at bounding box center [1105, 561] width 14 height 14
click at [797, 477] on icon at bounding box center [1117, 557] width 8 height 8
click at [797, 477] on button "submit" at bounding box center [1105, 561] width 14 height 14
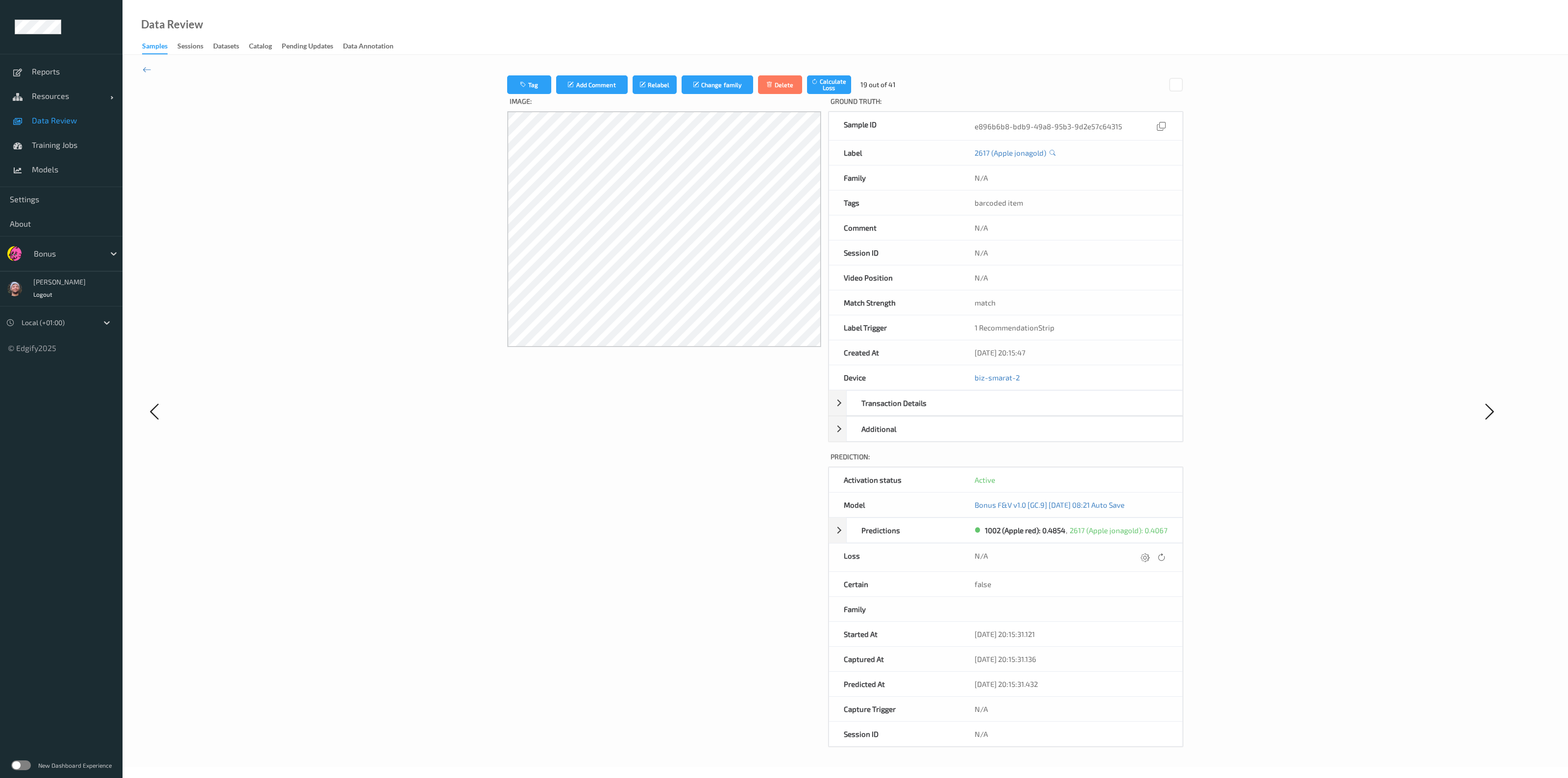
click at [797, 477] on div "N/A" at bounding box center [1072, 558] width 193 height 14
click at [797, 477] on icon at bounding box center [1145, 557] width 8 height 8
click at [797, 477] on button "submit" at bounding box center [1126, 561] width 14 height 14
click at [797, 477] on icon at bounding box center [1145, 557] width 8 height 8
click at [797, 477] on button "submit" at bounding box center [1126, 561] width 14 height 14
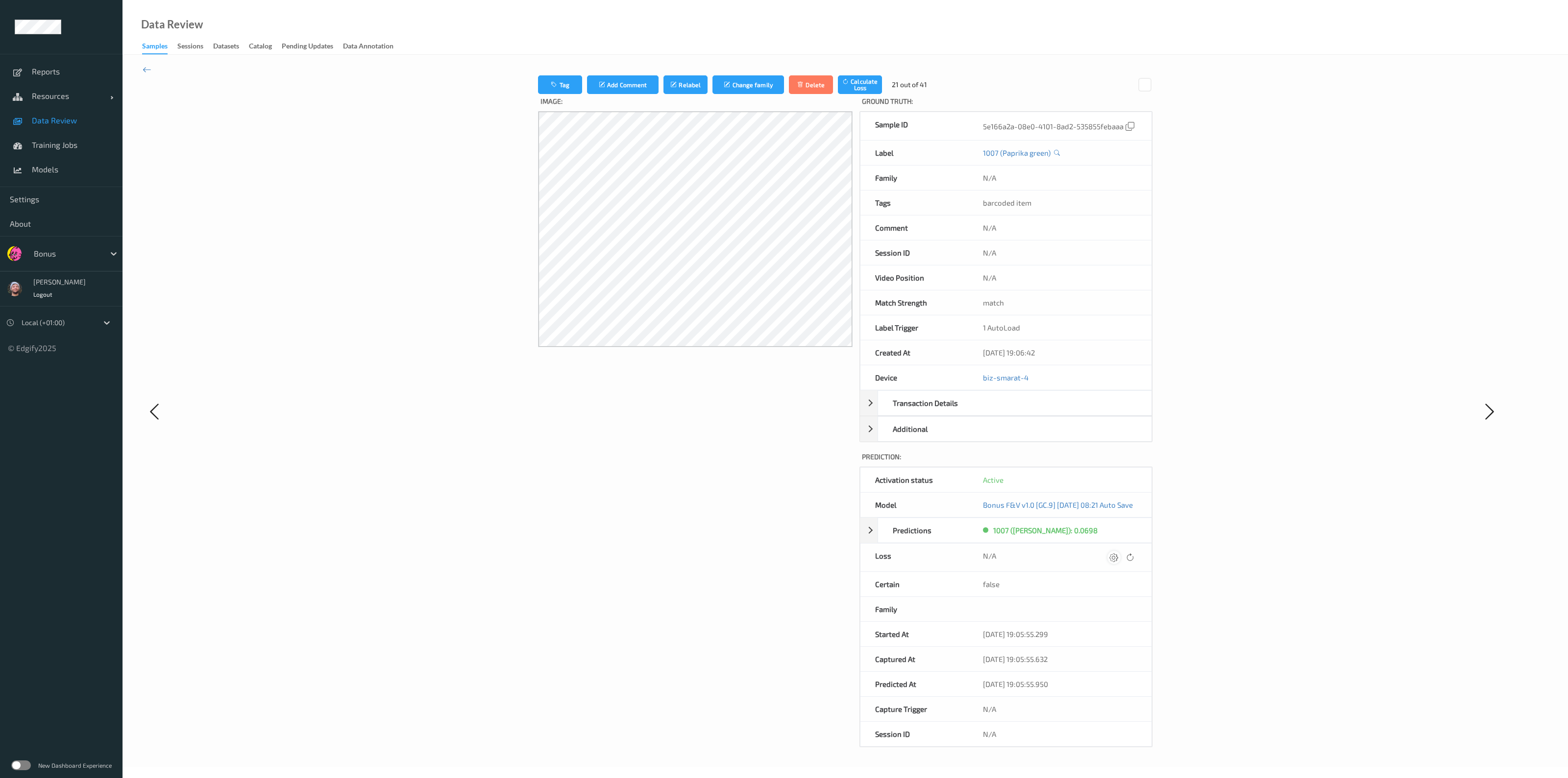
click at [797, 477] on icon at bounding box center [1114, 557] width 8 height 8
click at [797, 477] on button "submit" at bounding box center [1105, 561] width 14 height 14
click at [797, 477] on icon at bounding box center [1114, 557] width 8 height 8
click at [797, 477] on button "submit" at bounding box center [1105, 561] width 14 height 14
click at [797, 477] on icon at bounding box center [1116, 557] width 8 height 8
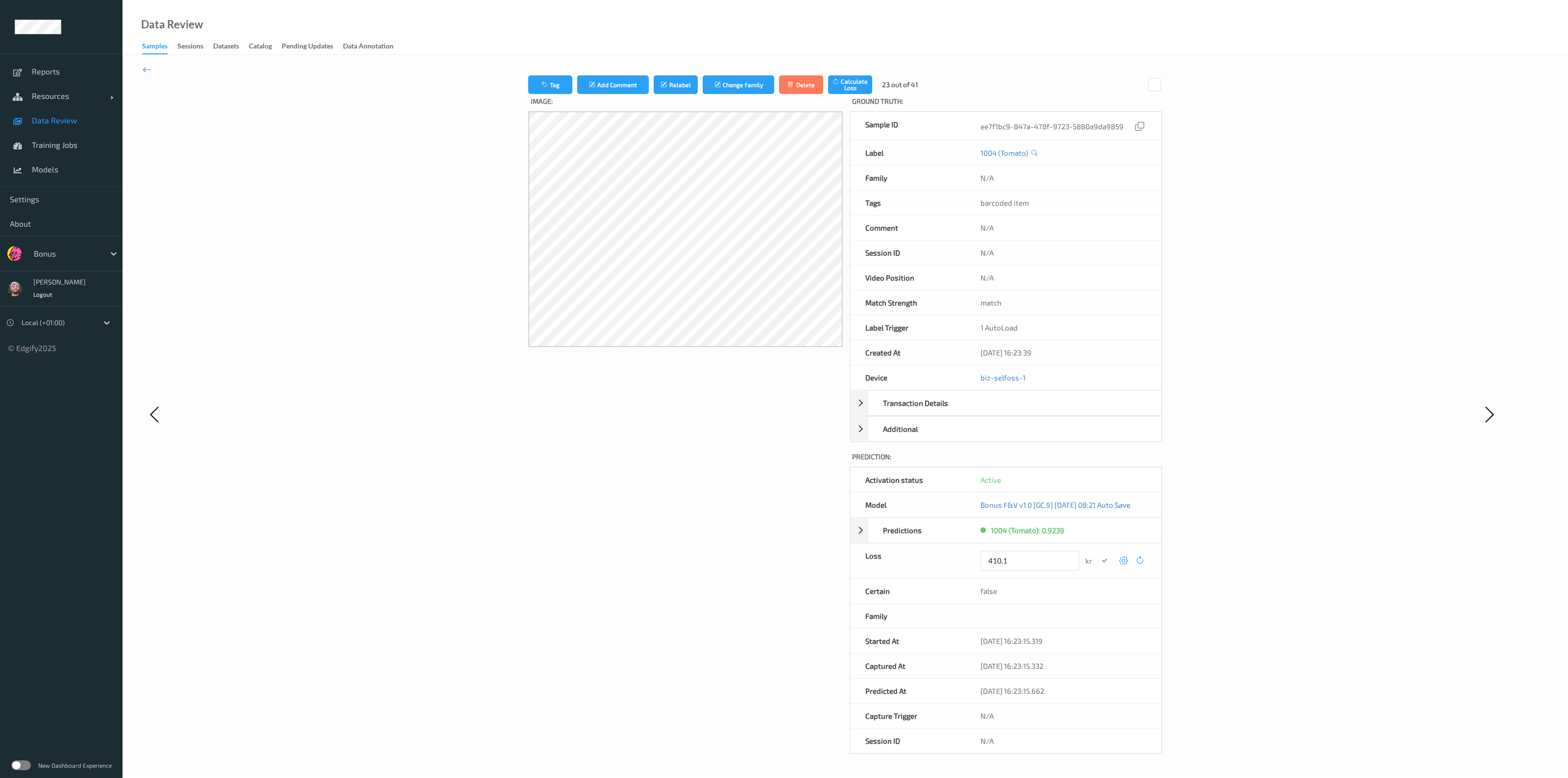
click at [797, 477] on button "submit" at bounding box center [1105, 561] width 14 height 14
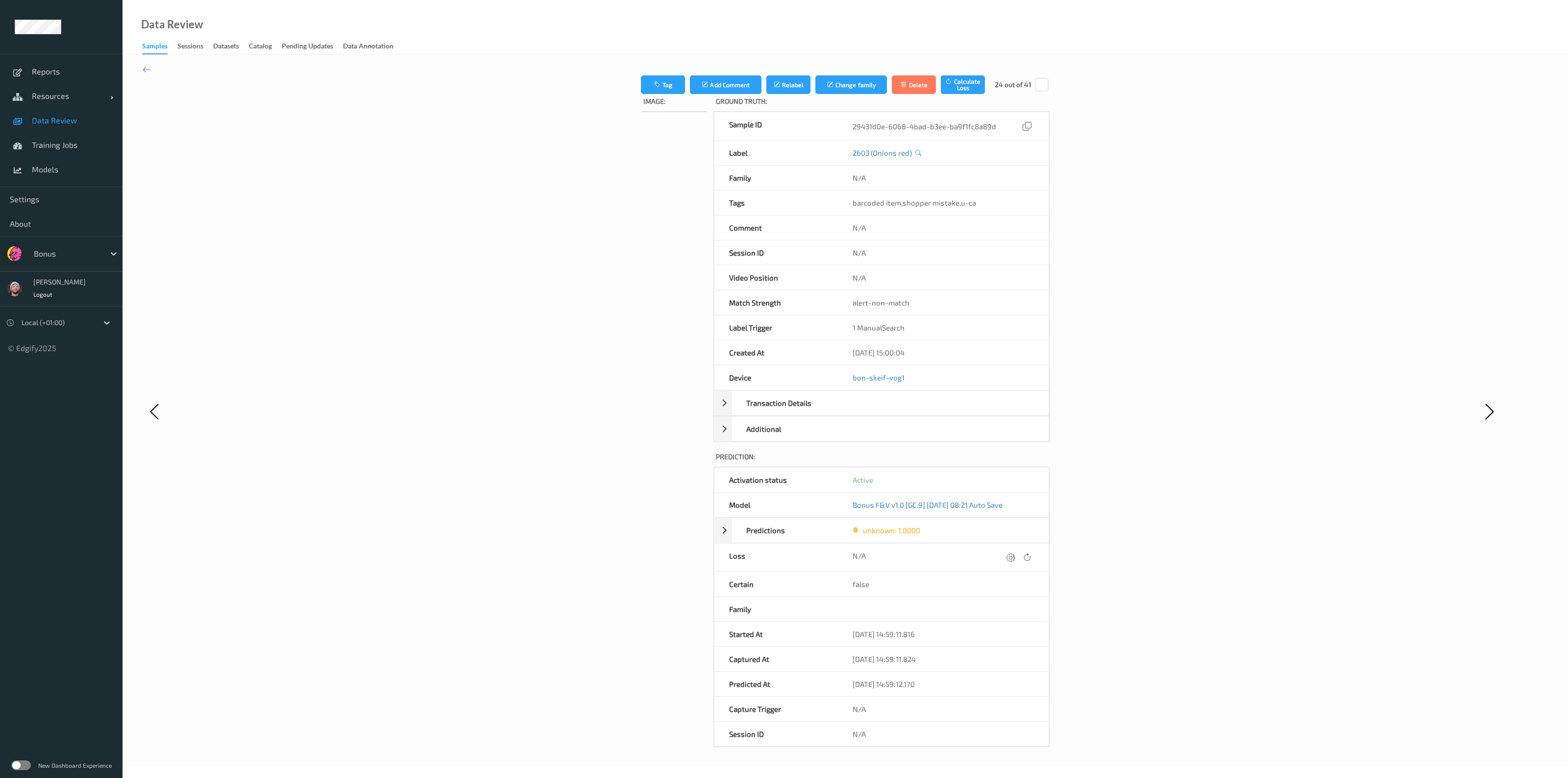
click at [797, 477] on icon at bounding box center [1011, 557] width 8 height 8
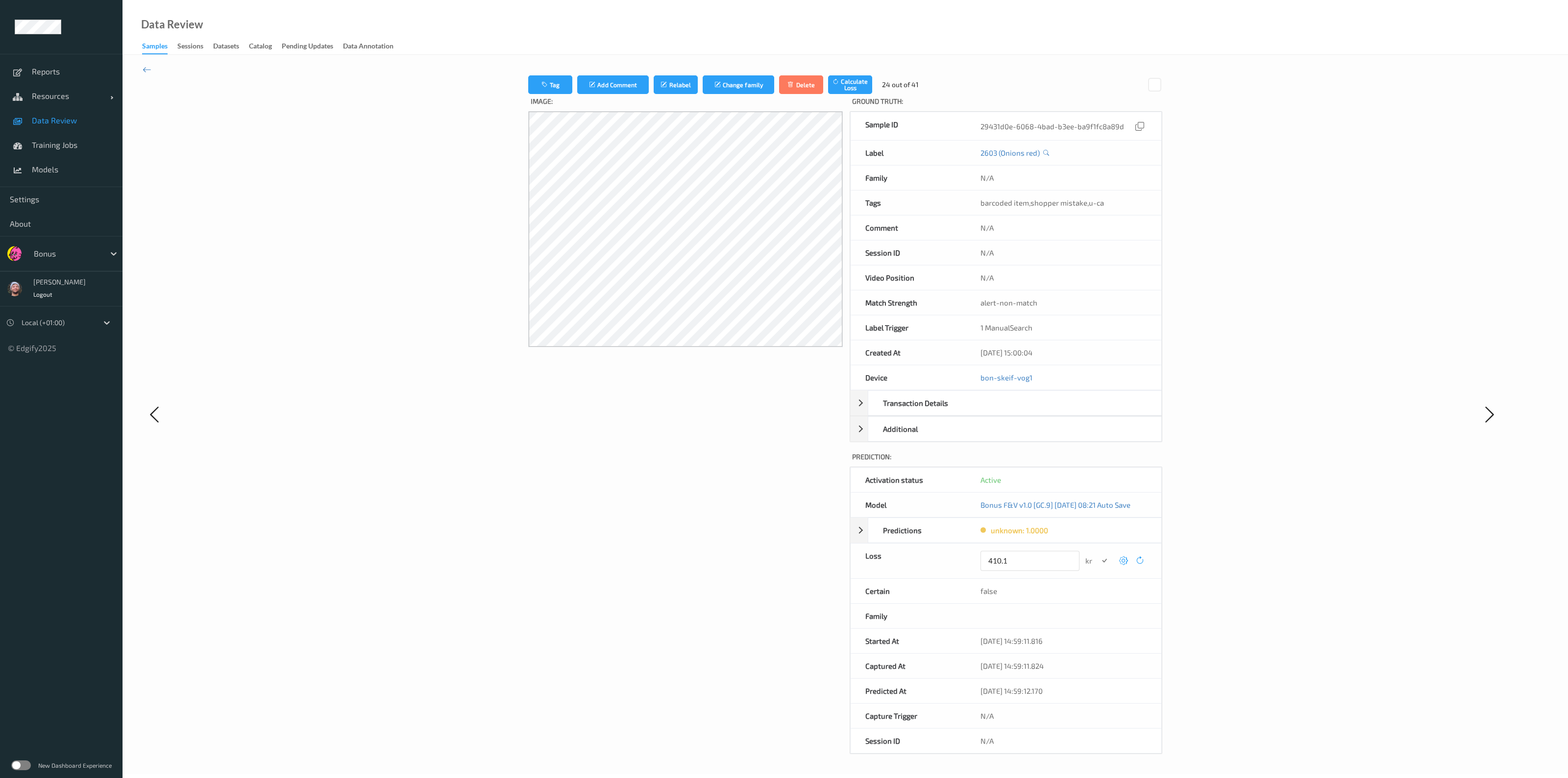
click at [797, 477] on button "submit" at bounding box center [1105, 561] width 14 height 14
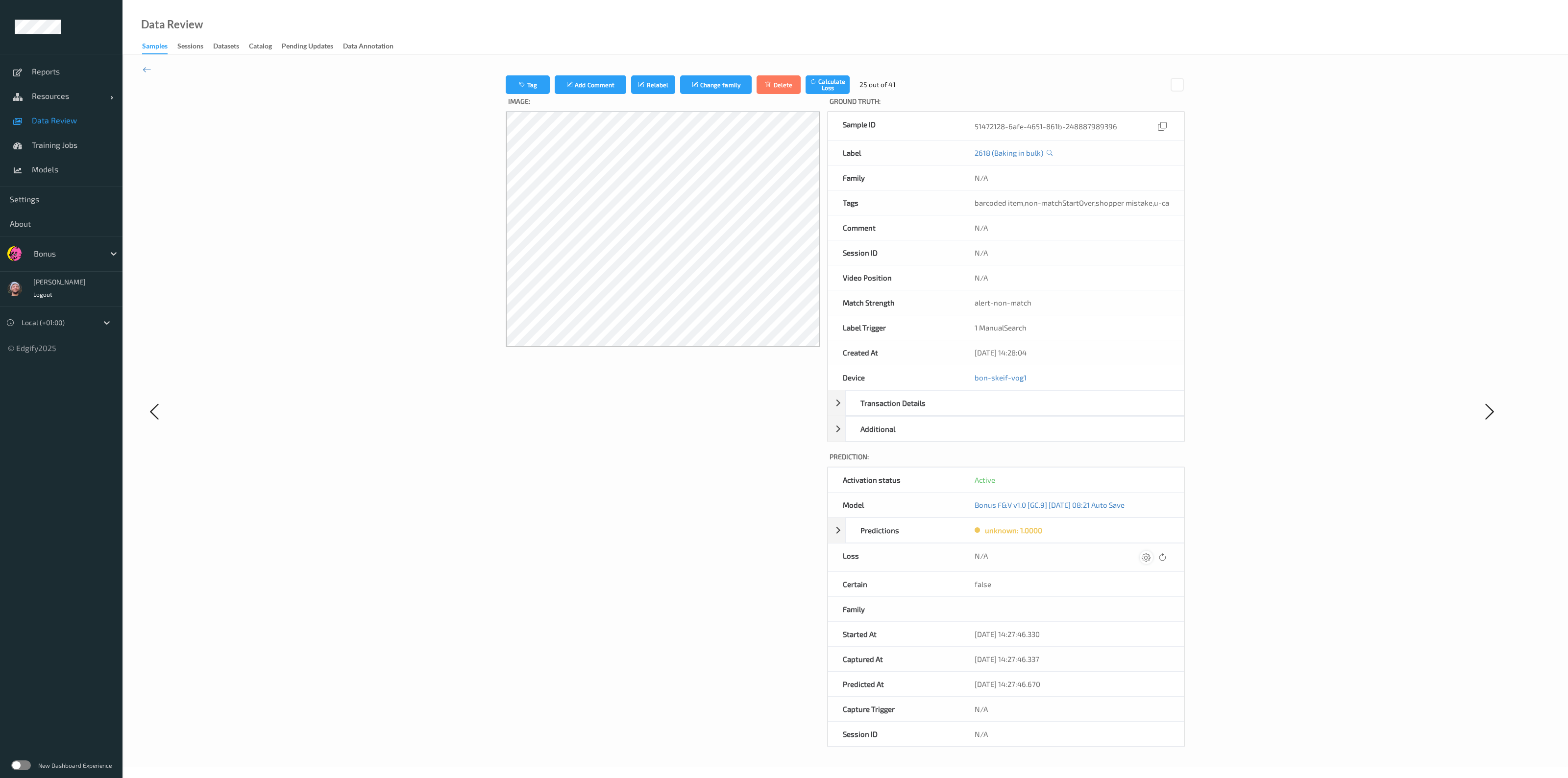
click at [797, 477] on icon at bounding box center [1146, 557] width 8 height 8
click at [797, 477] on button "submit" at bounding box center [1128, 561] width 14 height 14
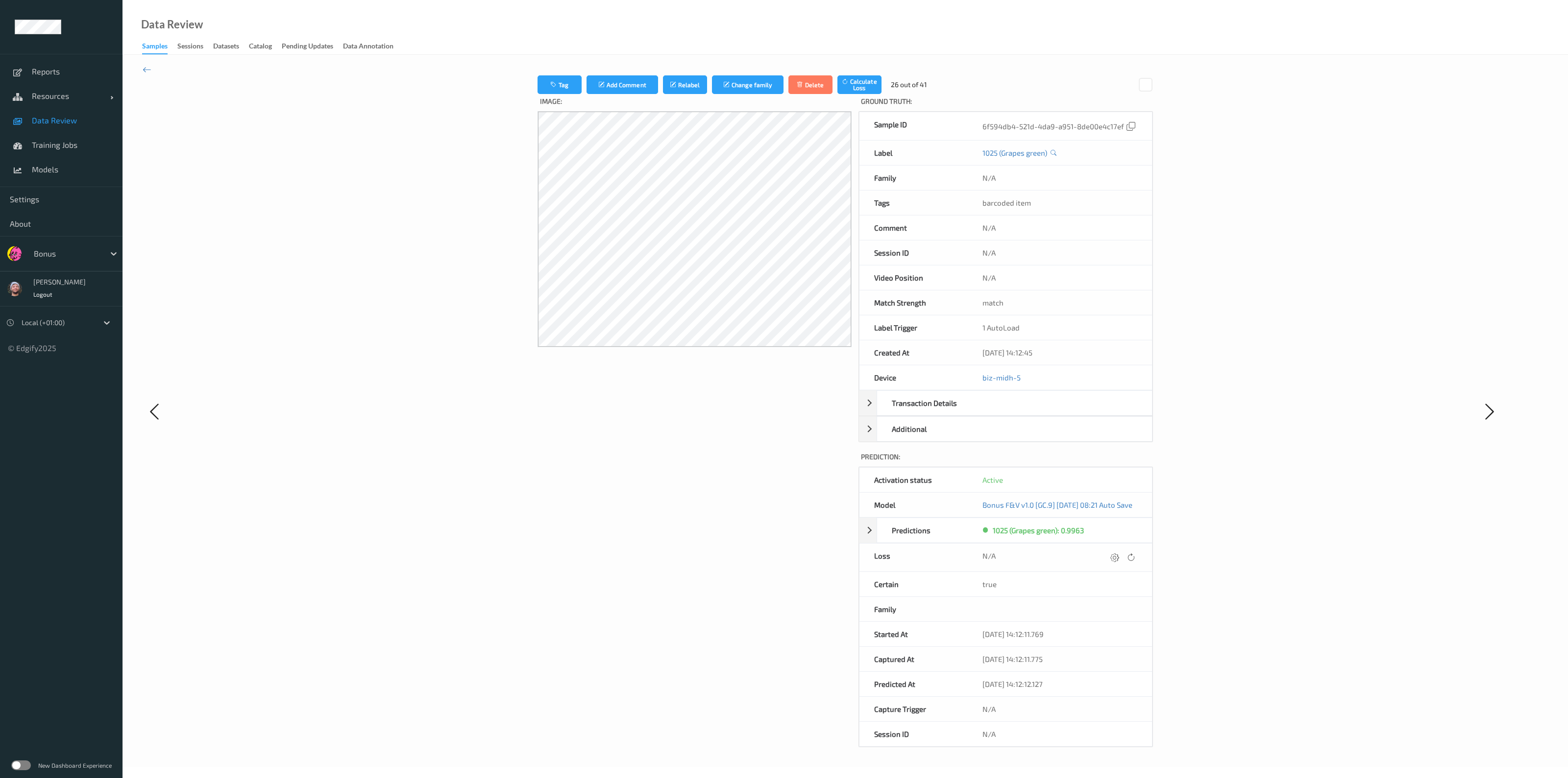
click at [797, 477] on icon at bounding box center [1131, 557] width 8 height 8
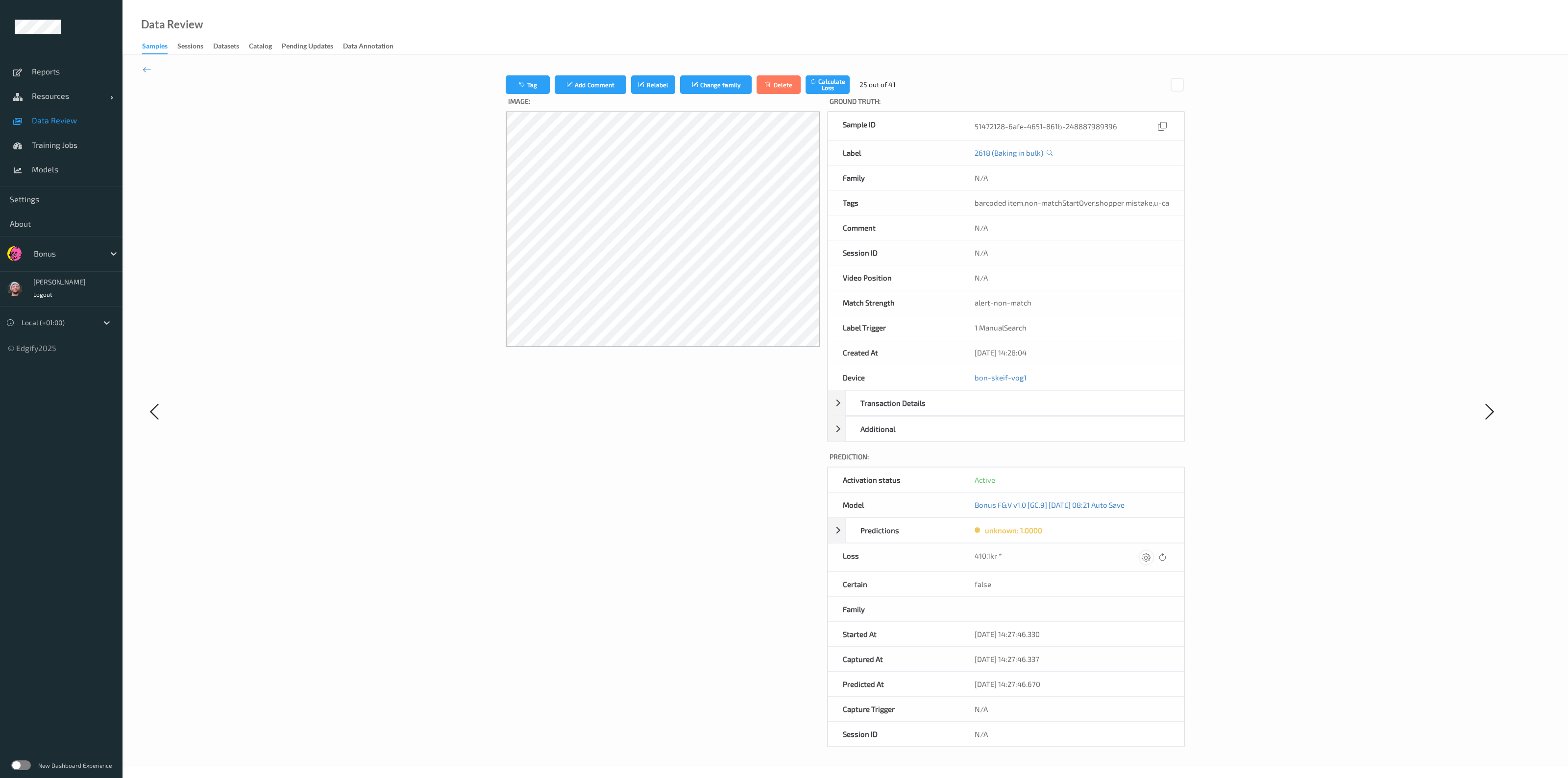
click at [797, 477] on div at bounding box center [1146, 558] width 14 height 14
click at [797, 477] on button "submit" at bounding box center [1128, 561] width 14 height 14
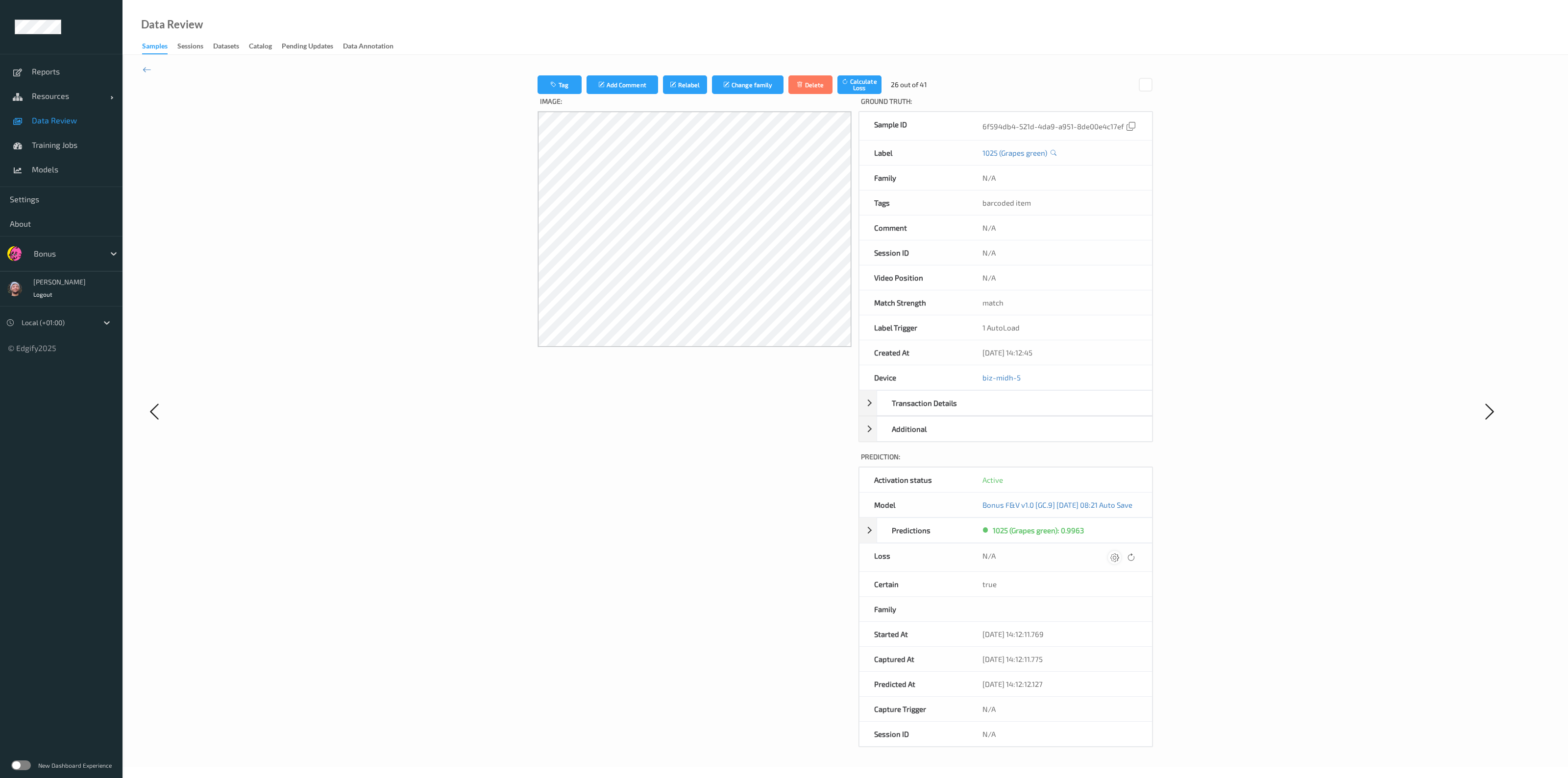
click at [797, 477] on icon at bounding box center [1115, 557] width 8 height 8
click at [797, 477] on button "submit" at bounding box center [1105, 561] width 14 height 14
click at [797, 477] on icon at bounding box center [1116, 557] width 8 height 8
click at [797, 477] on button "submit" at bounding box center [1105, 561] width 14 height 14
click at [797, 477] on icon at bounding box center [1114, 557] width 8 height 8
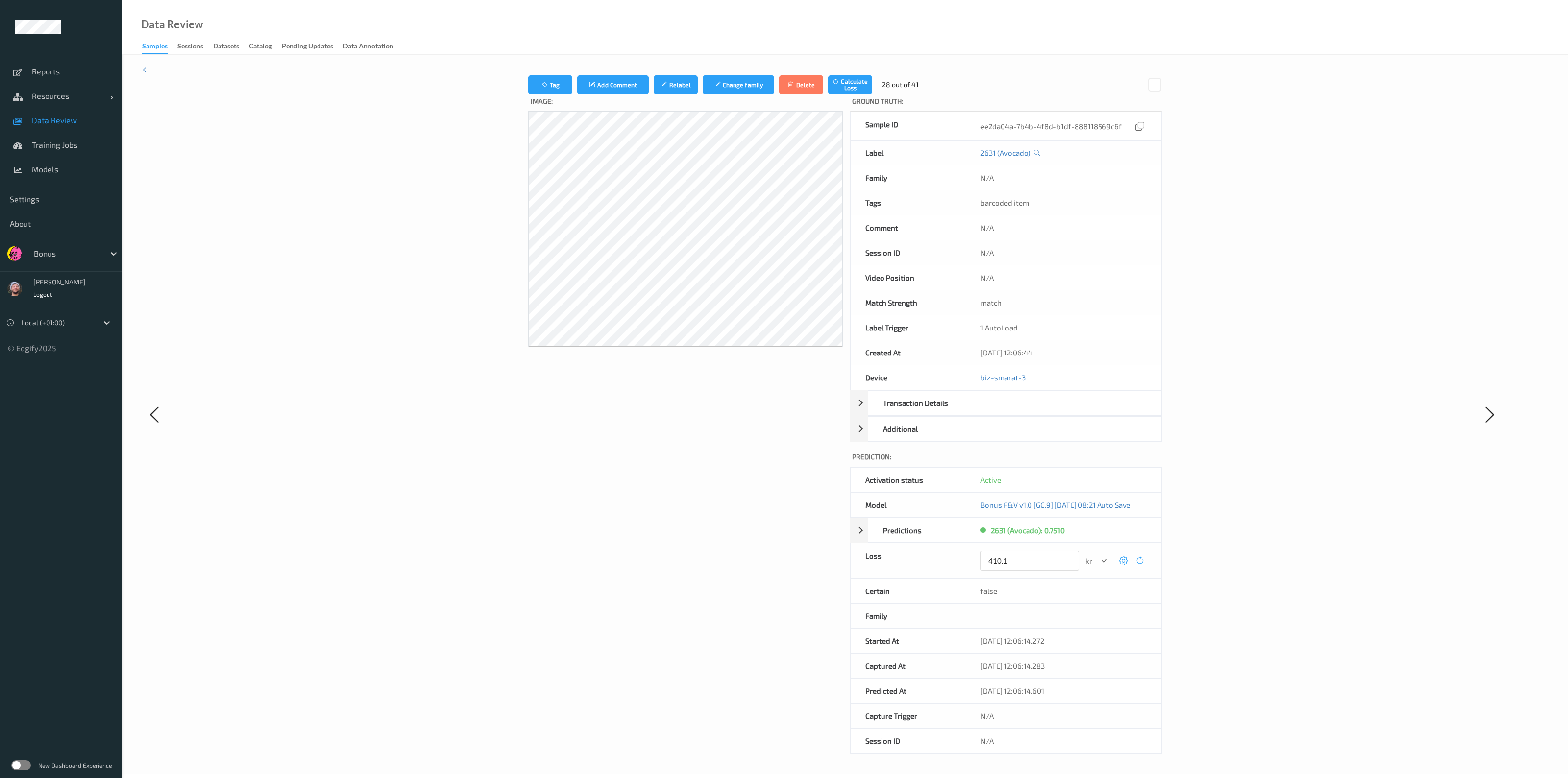
click at [797, 477] on button "submit" at bounding box center [1105, 561] width 14 height 14
click at [797, 477] on icon at bounding box center [1115, 557] width 8 height 8
click at [797, 477] on button "submit" at bounding box center [1105, 561] width 14 height 14
click at [797, 477] on icon at bounding box center [1114, 557] width 8 height 8
click at [797, 477] on button "submit" at bounding box center [1105, 561] width 14 height 14
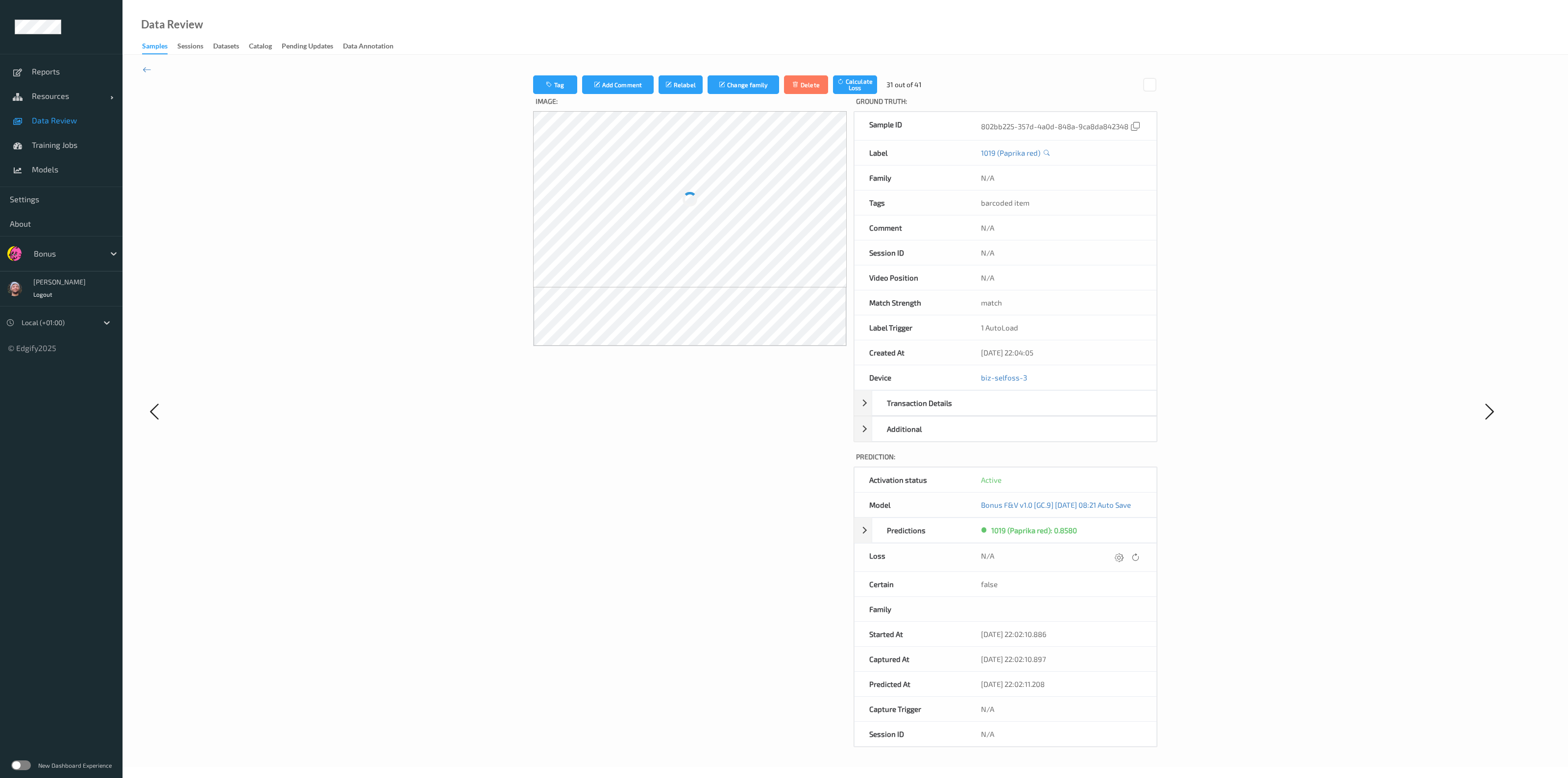
click at [797, 477] on icon at bounding box center [1119, 557] width 8 height 8
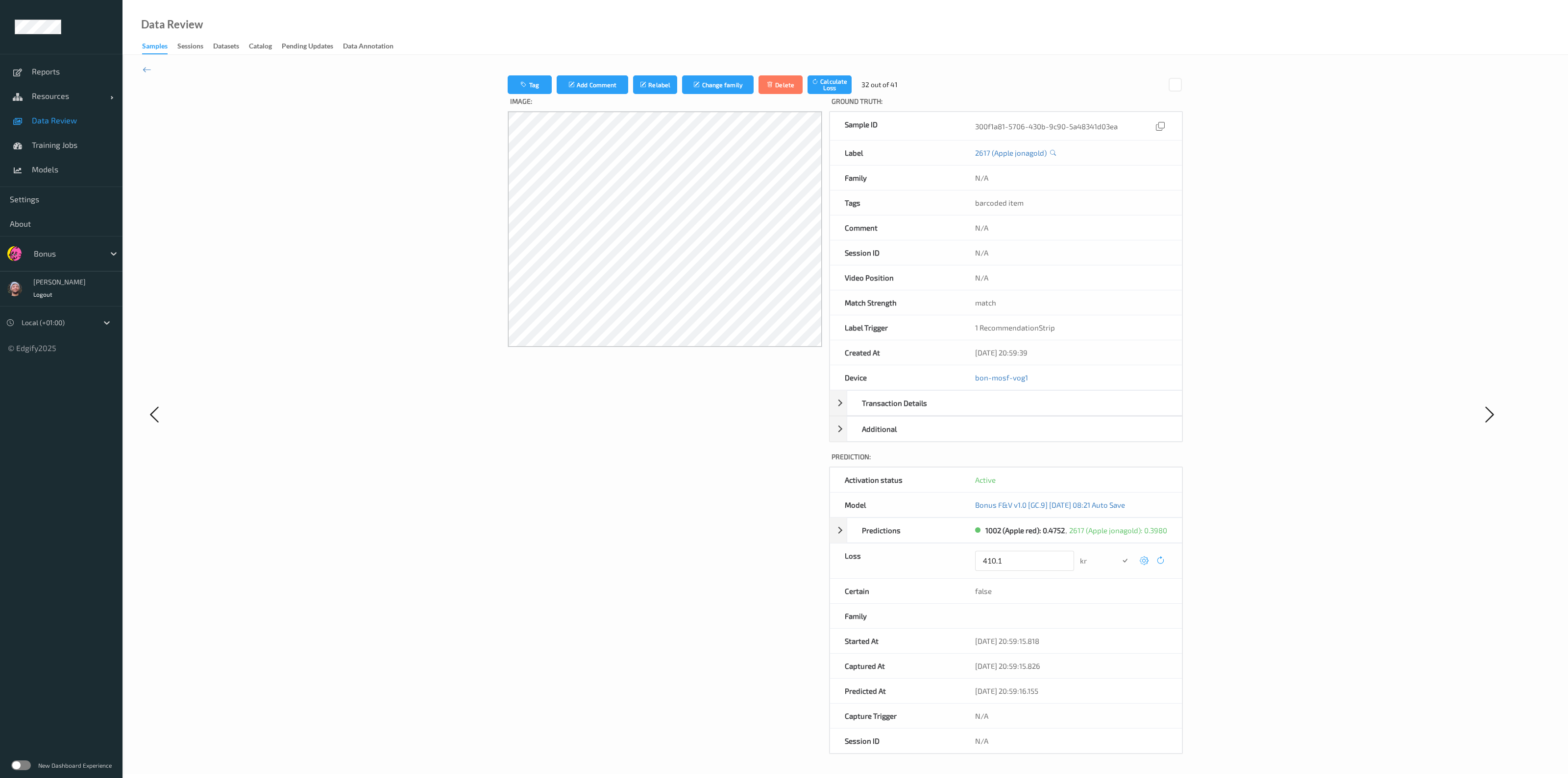
click at [797, 477] on button "submit" at bounding box center [1126, 561] width 14 height 14
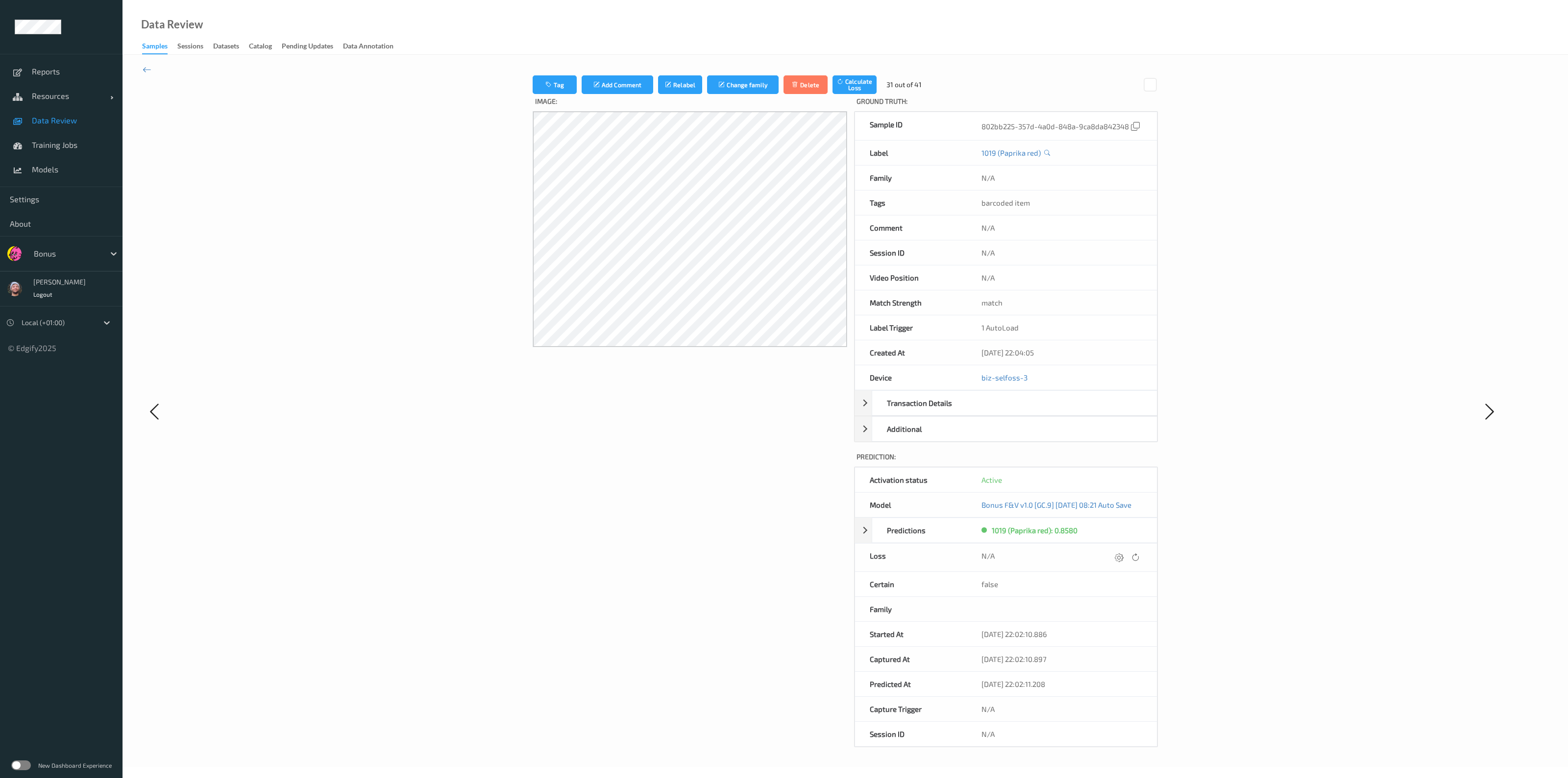
click at [797, 477] on icon at bounding box center [1119, 557] width 8 height 8
click at [797, 477] on button "submit" at bounding box center [1105, 561] width 14 height 14
click at [797, 477] on icon at bounding box center [1115, 557] width 8 height 8
click at [797, 477] on button "submit" at bounding box center [1105, 561] width 14 height 14
click at [797, 477] on icon at bounding box center [1116, 557] width 8 height 8
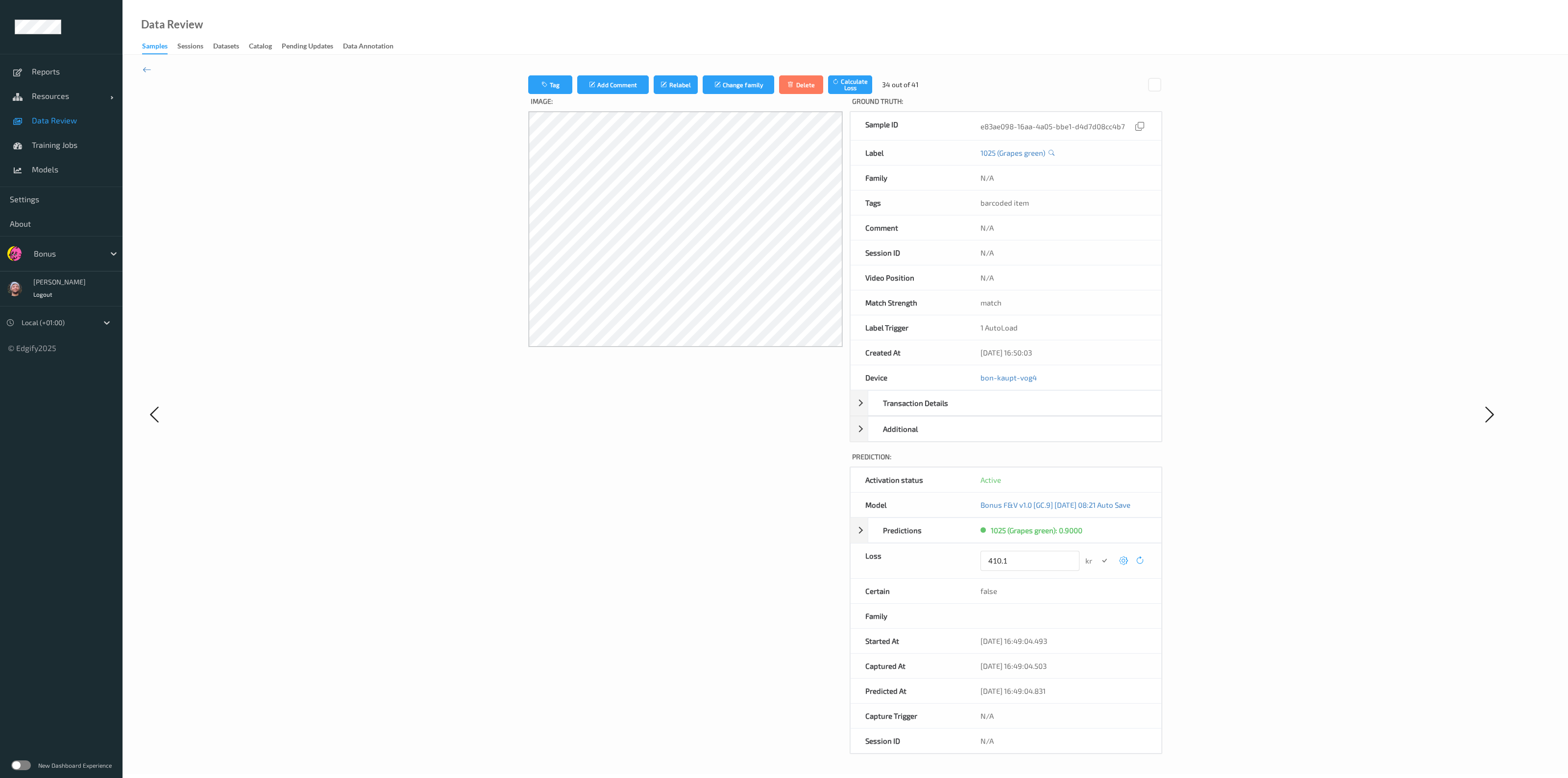
click at [797, 477] on button "submit" at bounding box center [1105, 561] width 14 height 14
click at [797, 477] on icon at bounding box center [1118, 557] width 8 height 8
click at [797, 477] on button "submit" at bounding box center [1105, 561] width 14 height 14
click at [797, 477] on icon at bounding box center [1116, 557] width 8 height 8
click at [797, 477] on button "submit" at bounding box center [1105, 561] width 14 height 14
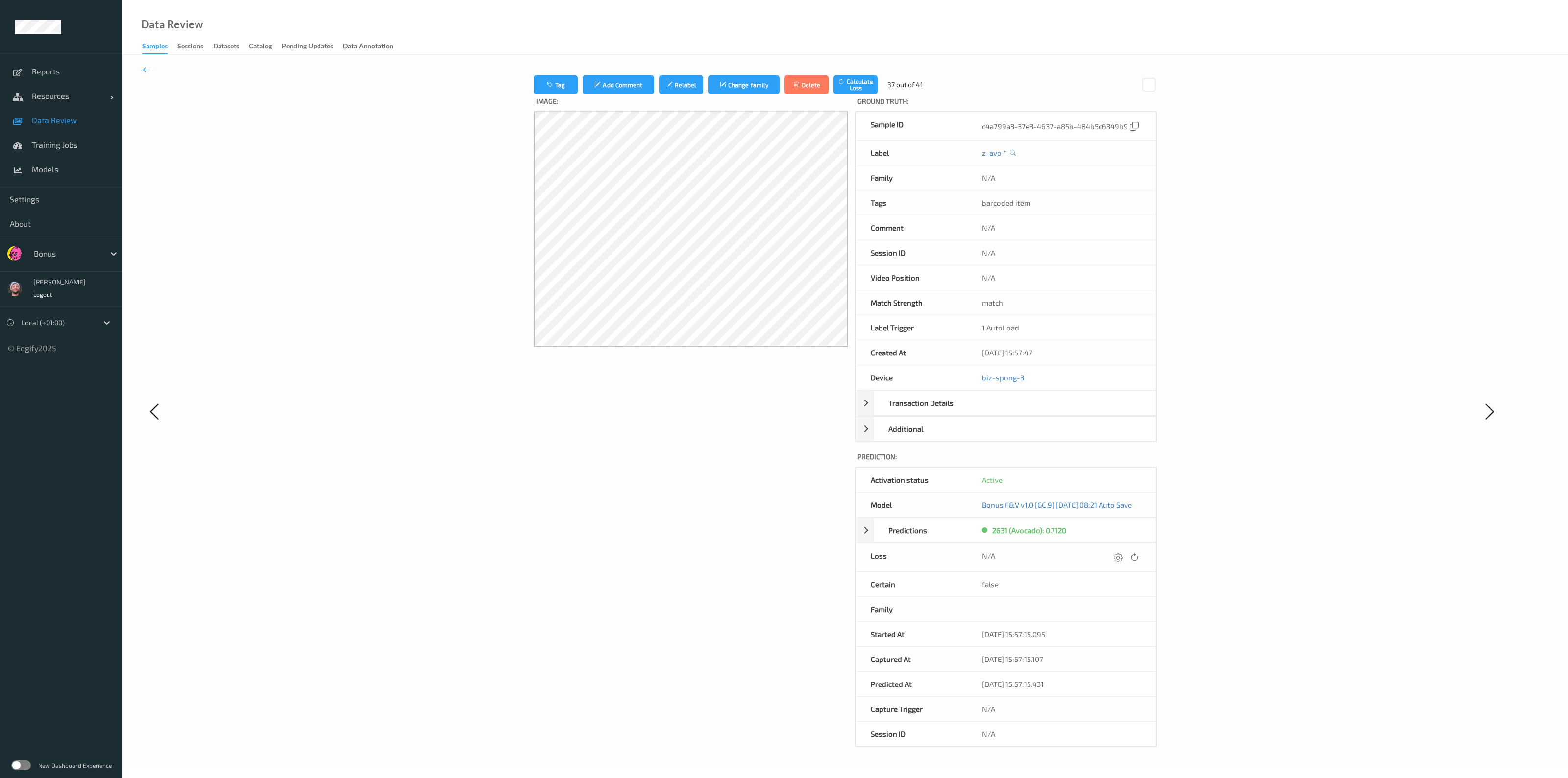
click at [797, 477] on icon at bounding box center [1118, 557] width 8 height 8
click at [797, 477] on button "submit" at bounding box center [1105, 561] width 14 height 14
click at [797, 477] on icon at bounding box center [1116, 557] width 8 height 8
click at [797, 477] on button "submit" at bounding box center [1105, 561] width 14 height 14
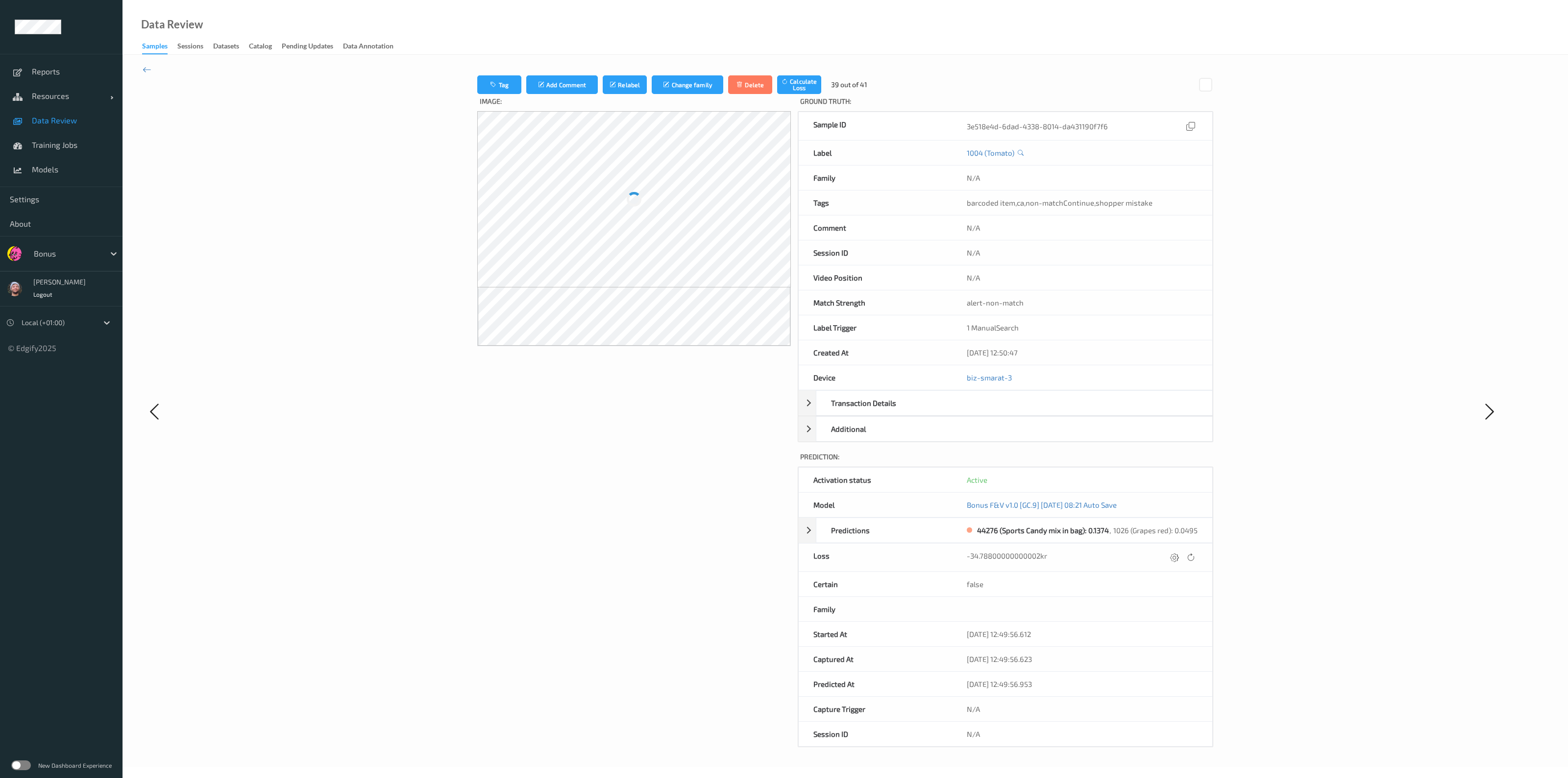
click at [797, 477] on div "-34.78800000000002kr" at bounding box center [1082, 558] width 230 height 14
click at [797, 477] on icon at bounding box center [1175, 557] width 8 height 8
click at [797, 477] on button "submit" at bounding box center [1156, 561] width 14 height 14
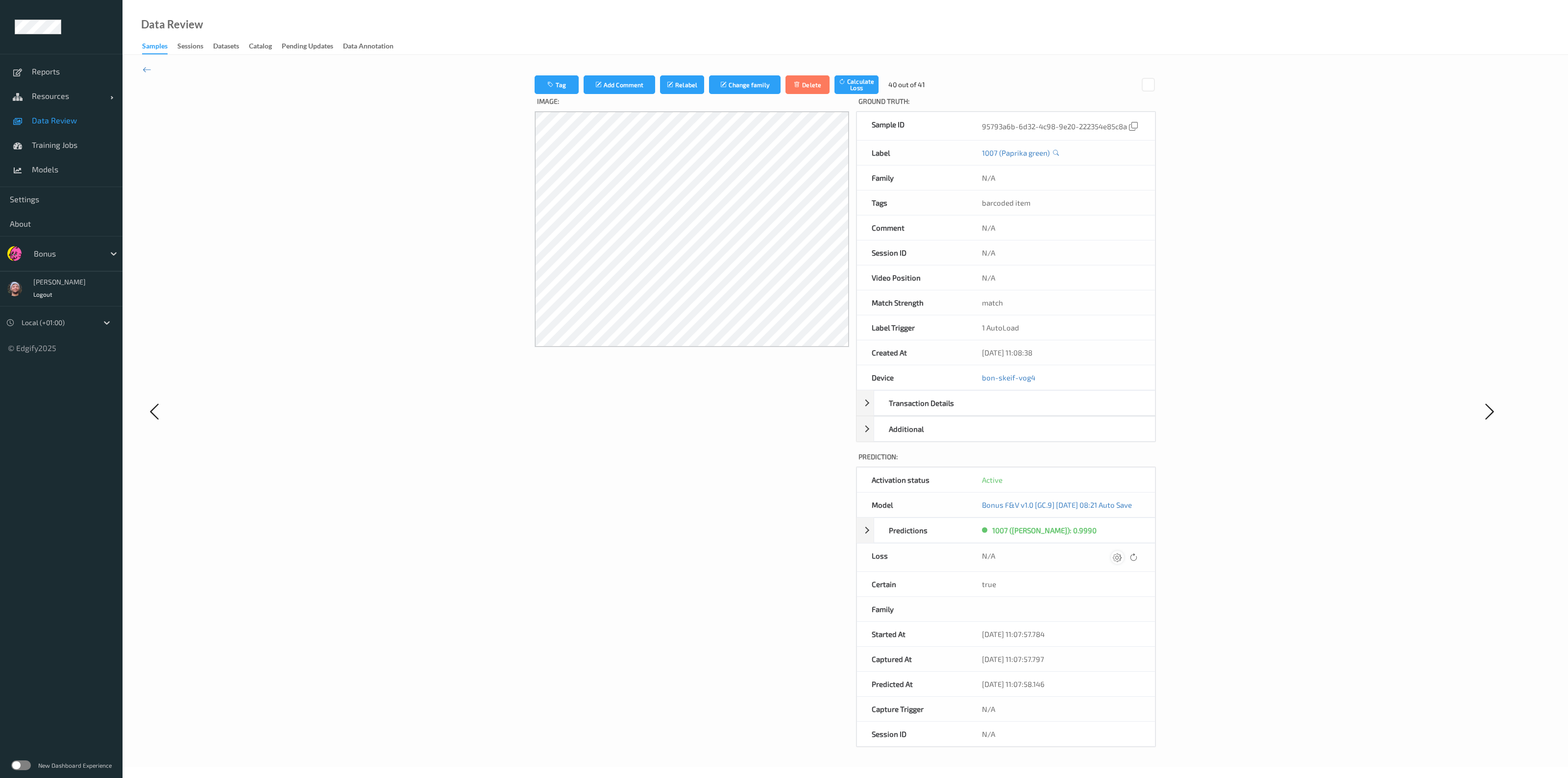
click at [797, 477] on icon at bounding box center [1117, 557] width 8 height 8
click at [797, 477] on button "submit" at bounding box center [1105, 561] width 14 height 14
click at [797, 477] on icon at bounding box center [1115, 557] width 8 height 8
click at [797, 477] on button "submit" at bounding box center [1105, 561] width 14 height 14
click at [797, 477] on icon at bounding box center [1116, 557] width 8 height 8
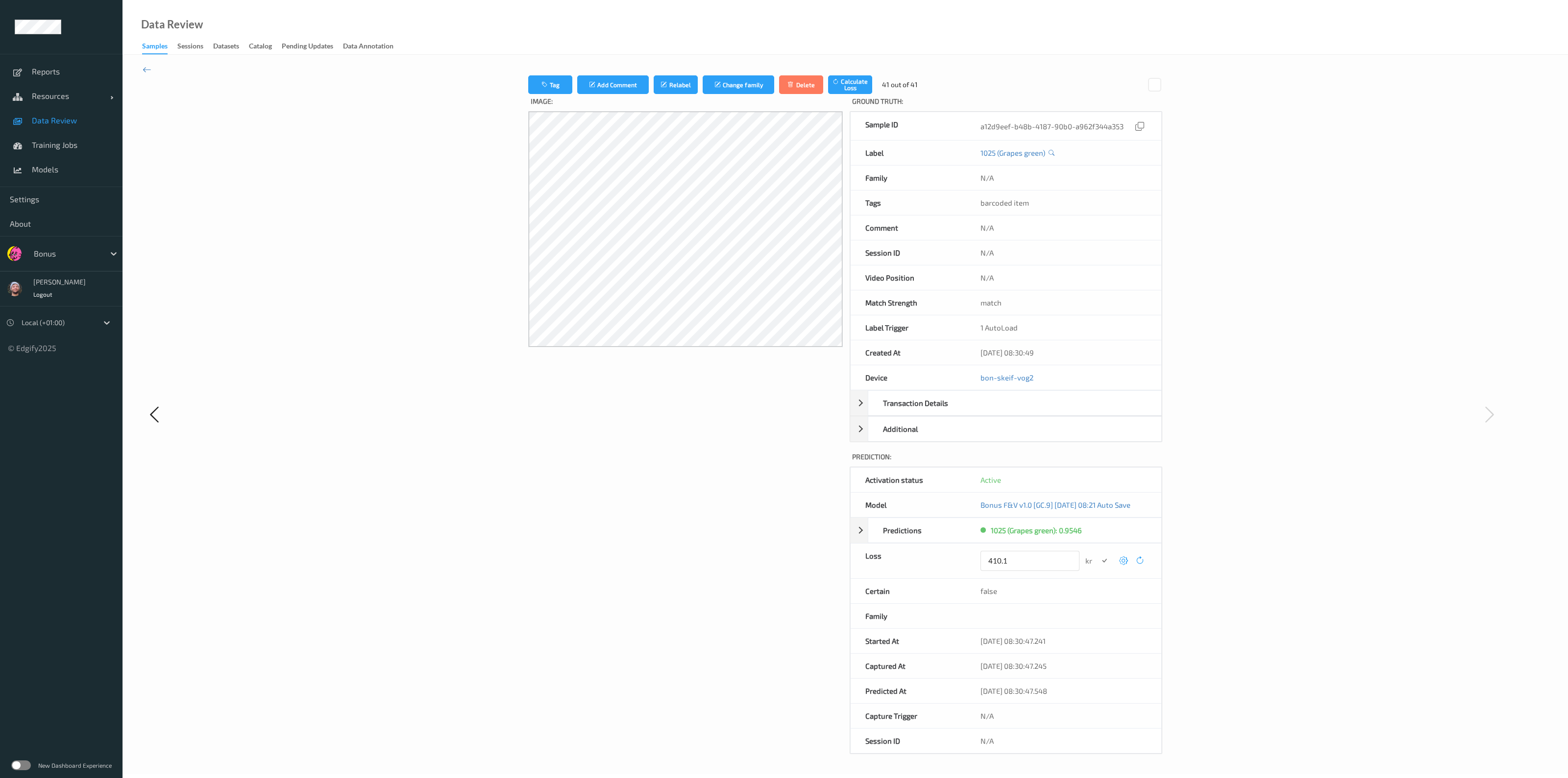
click at [797, 477] on button "submit" at bounding box center [1105, 561] width 14 height 14
click at [148, 69] on icon at bounding box center [147, 69] width 8 height 11
click at [797, 477] on div at bounding box center [1127, 558] width 30 height 14
click at [797, 477] on icon at bounding box center [1118, 557] width 8 height 8
type input "410.1"
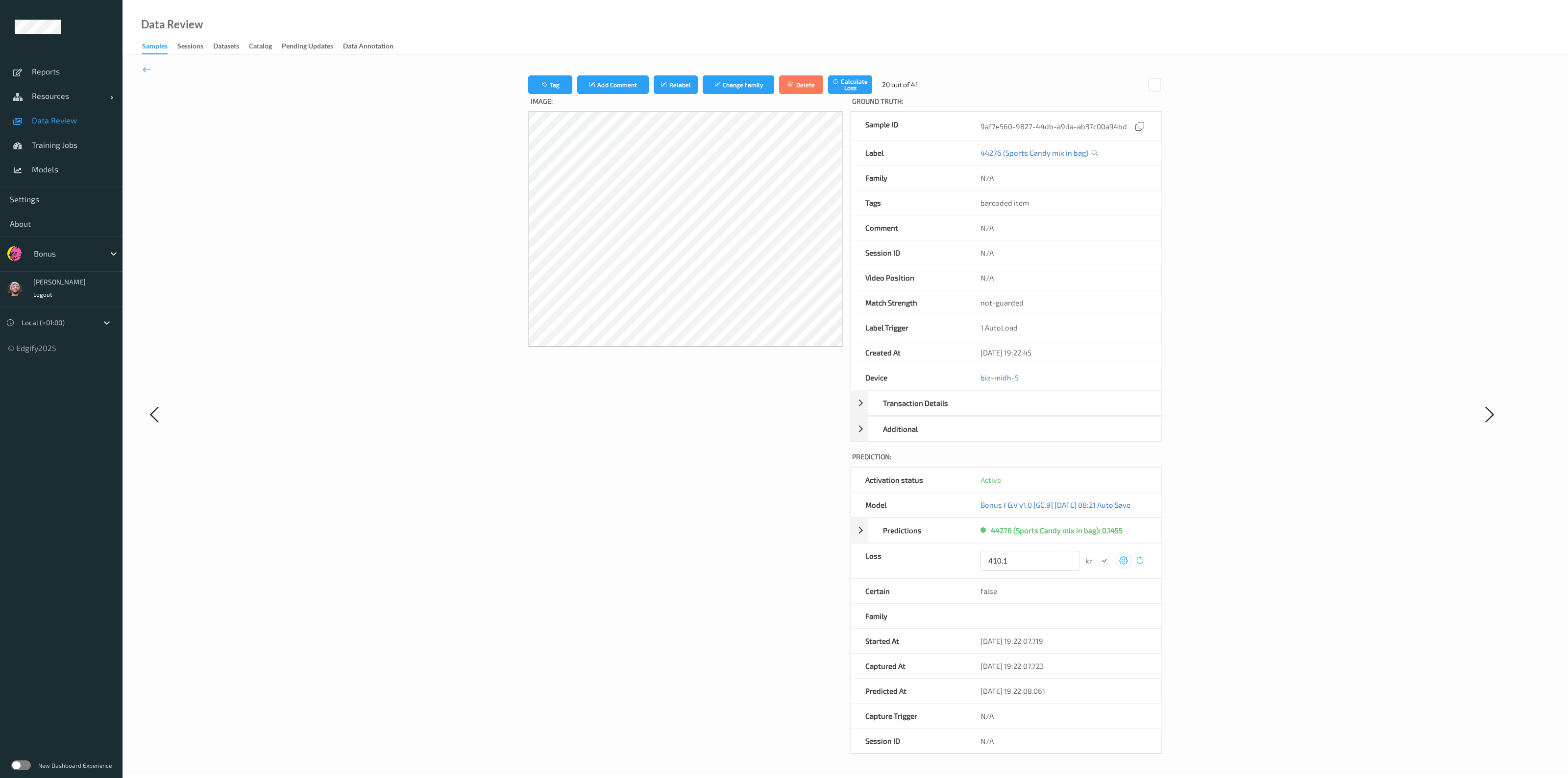
click at [797, 477] on button "submit" at bounding box center [1105, 561] width 14 height 14
